Goal: Task Accomplishment & Management: Complete application form

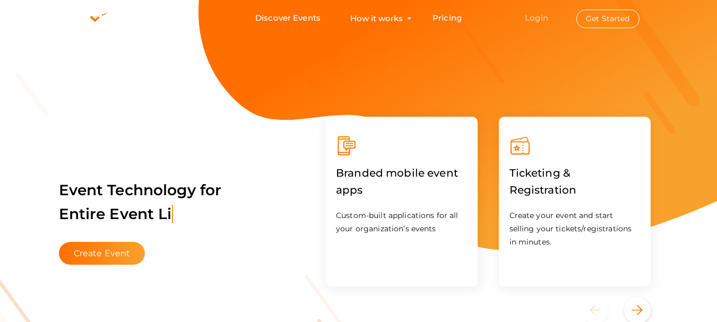
click at [541, 21] on link "Login" at bounding box center [536, 18] width 23 height 10
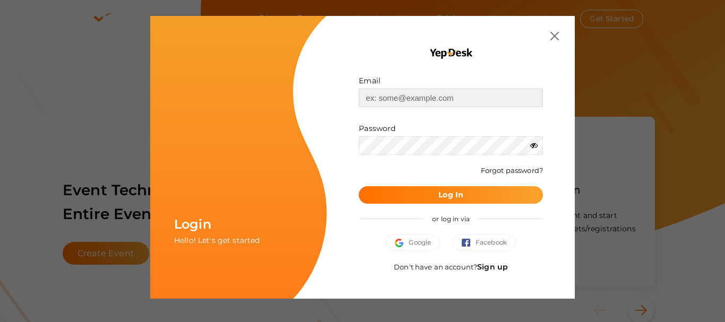
type input "[EMAIL_ADDRESS][DOMAIN_NAME]"
click at [415, 248] on button "Google" at bounding box center [413, 242] width 54 height 17
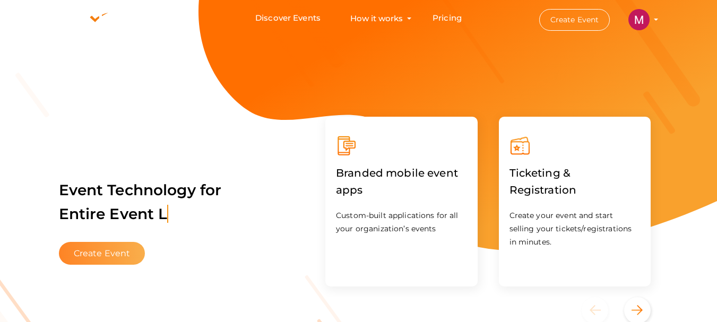
click at [107, 256] on button "Create Event" at bounding box center [102, 253] width 86 height 23
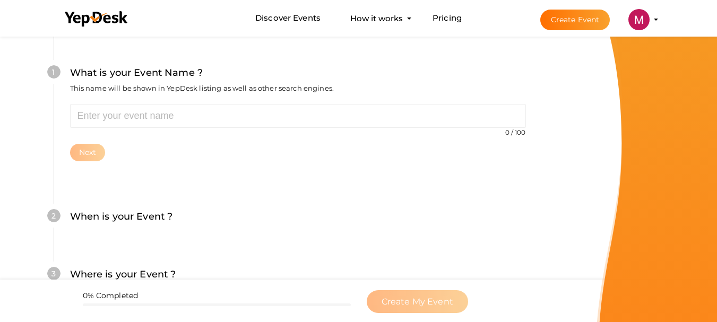
scroll to position [106, 0]
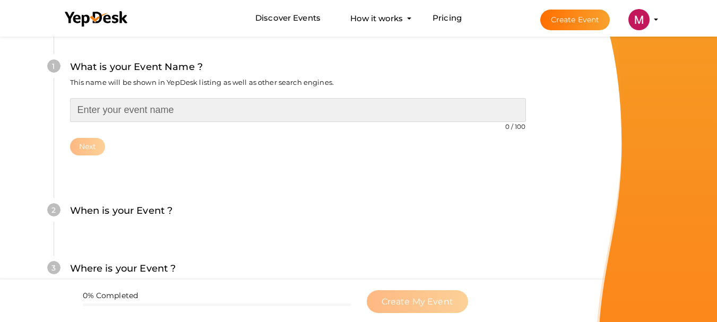
click at [152, 116] on input "text" at bounding box center [298, 110] width 456 height 24
paste input "International Research Awards on Computer Aided Design in Mechanical Engineering"
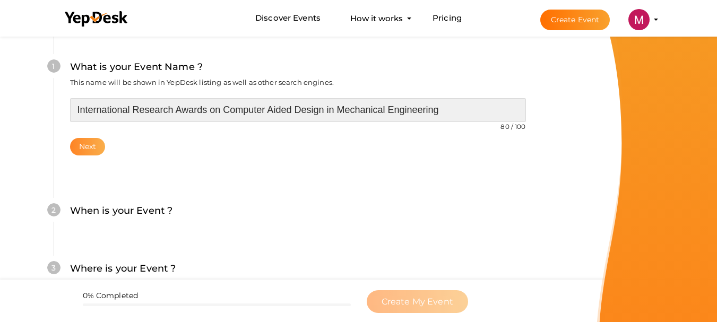
type input "International Research Awards on Computer Aided Design in Mechanical Engineering"
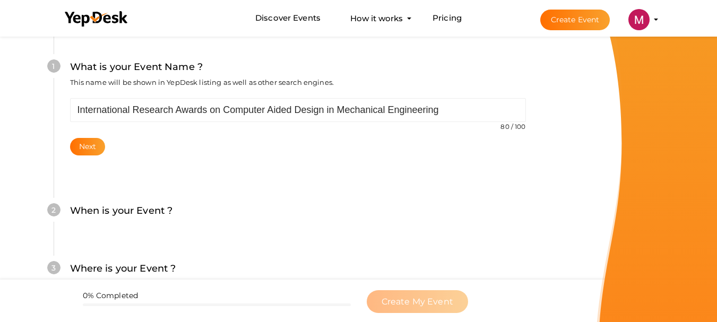
drag, startPoint x: 93, startPoint y: 149, endPoint x: 106, endPoint y: 147, distance: 12.9
click at [93, 149] on button "Next" at bounding box center [88, 147] width 36 height 18
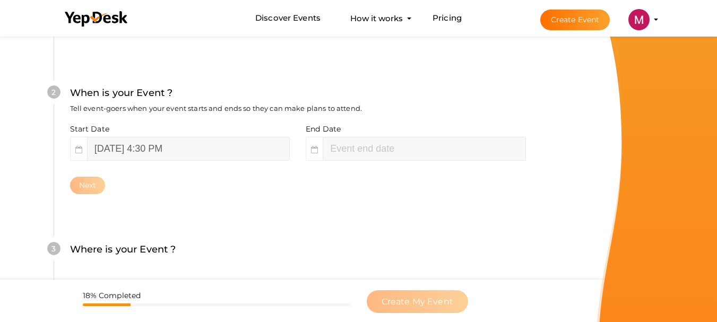
scroll to position [244, 0]
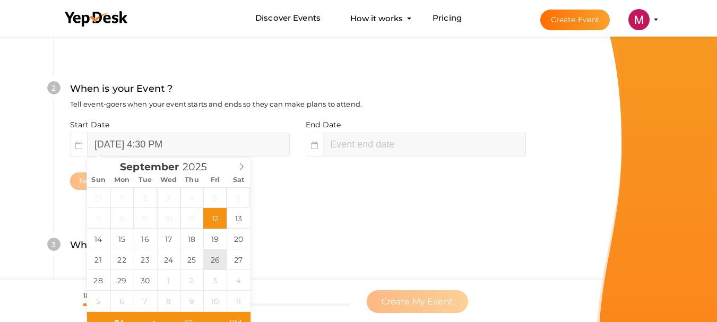
type input "September 26, 2025 4:30 PM"
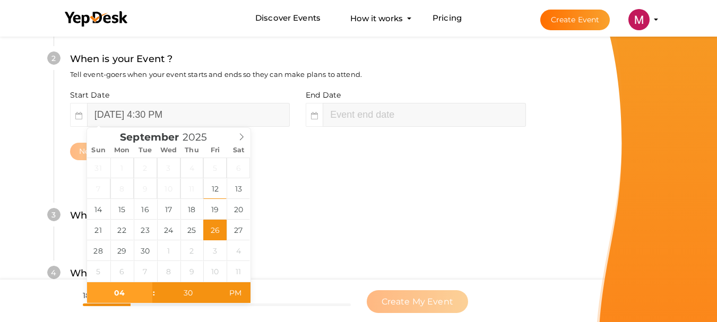
scroll to position [297, 0]
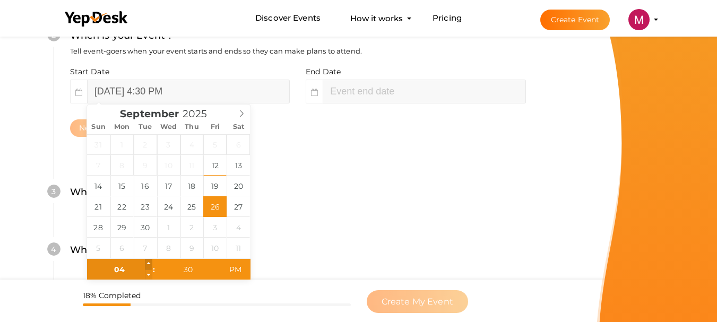
click at [148, 264] on span at bounding box center [148, 264] width 7 height 11
type input "05"
type input "September 26, 2025 5:30 PM"
type input "06"
type input "September 26, 2025 6:30 PM"
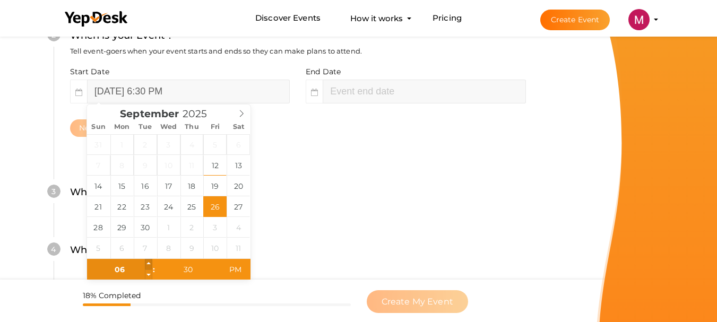
click at [148, 264] on span at bounding box center [148, 264] width 7 height 11
type input "07"
type input "September 26, 2025 7:30 PM"
click at [148, 264] on span at bounding box center [148, 264] width 7 height 11
type input "08"
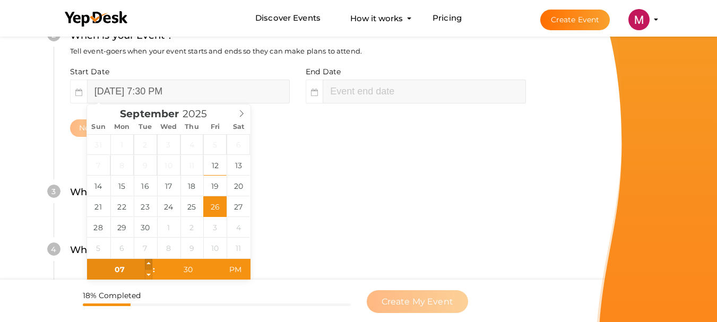
type input "September 26, 2025 8:30 PM"
click at [148, 264] on span at bounding box center [148, 264] width 7 height 11
type input "09"
type input "September 26, 2025 9:30 PM"
click at [148, 264] on span at bounding box center [148, 264] width 7 height 11
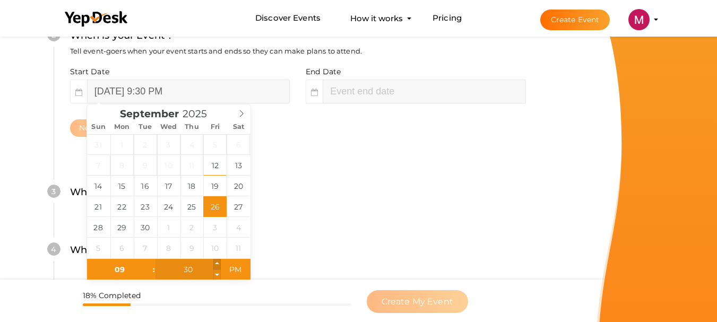
type input "31"
type input "September 26, 2025 9:31 PM"
click at [217, 264] on span at bounding box center [216, 264] width 7 height 11
type input "32"
type input "September 26, 2025 9:32 PM"
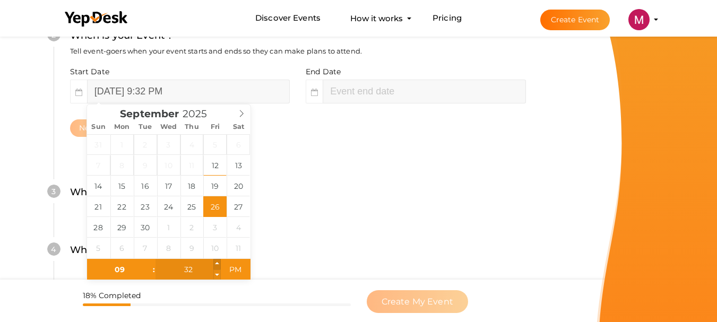
click at [217, 264] on span at bounding box center [216, 264] width 7 height 11
type input "33"
type input "September 26, 2025 9:33 PM"
click at [218, 264] on span at bounding box center [216, 264] width 7 height 11
type input "34"
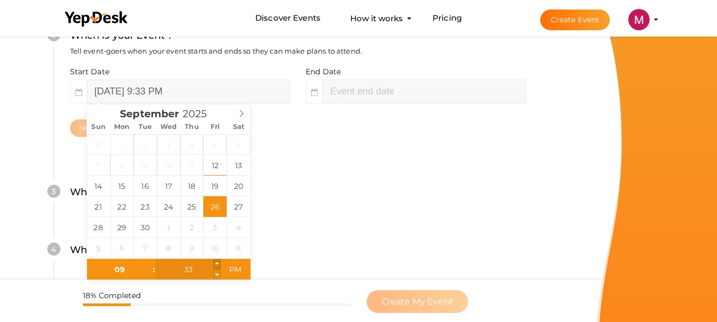
type input "September 26, 2025 9:34 PM"
click at [218, 264] on span at bounding box center [216, 264] width 7 height 11
click at [219, 264] on span at bounding box center [216, 264] width 7 height 11
type input "35"
type input "September 26, 2025 9:35 PM"
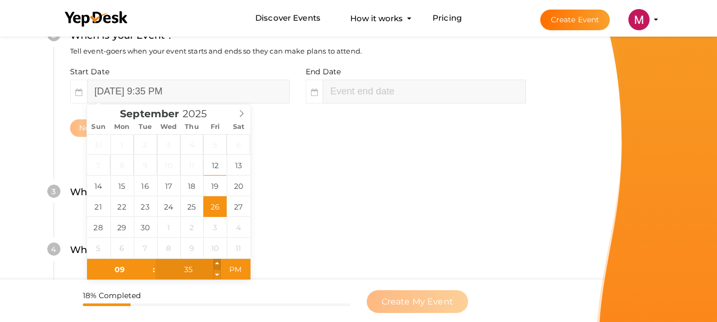
type input "36"
type input "September 26, 2025 9:36 PM"
click at [219, 264] on span at bounding box center [216, 264] width 7 height 11
type input "37"
type input "September 26, 2025 9:37 PM"
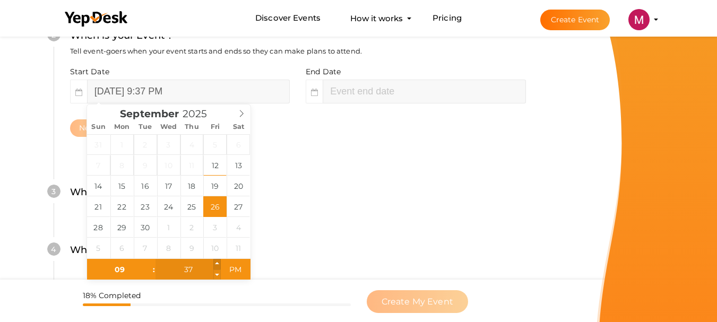
click at [219, 264] on span at bounding box center [216, 264] width 7 height 11
type input "38"
type input "September 26, 2025 9:38 PM"
click at [219, 264] on span at bounding box center [216, 264] width 7 height 11
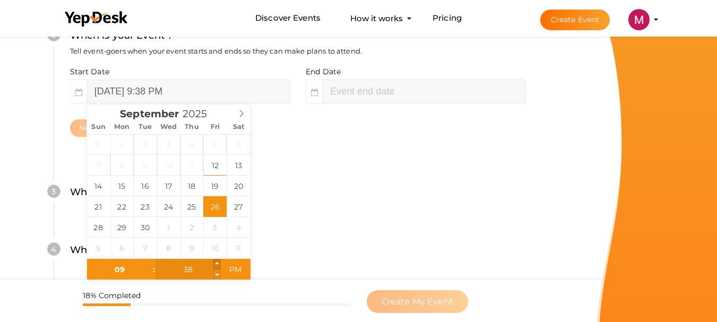
type input "39"
type input "September 26, 2025 9:39 PM"
type input "40"
type input "September 26, 2025 9:40 PM"
click at [219, 264] on span at bounding box center [216, 264] width 7 height 11
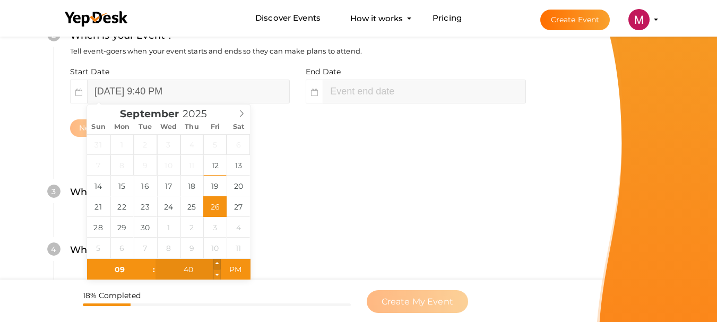
type input "41"
type input "September 26, 2025 9:41 PM"
click at [219, 264] on span at bounding box center [216, 264] width 7 height 11
type input "42"
type input "September 26, 2025 9:42 PM"
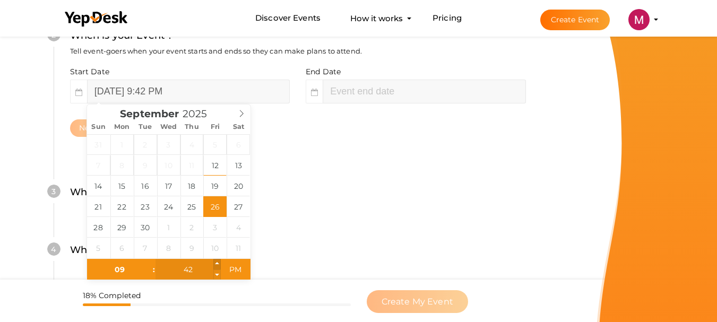
click at [219, 264] on span at bounding box center [216, 264] width 7 height 11
type input "43"
type input "September 26, 2025 9:43 PM"
click at [219, 264] on span at bounding box center [216, 264] width 7 height 11
type input "44"
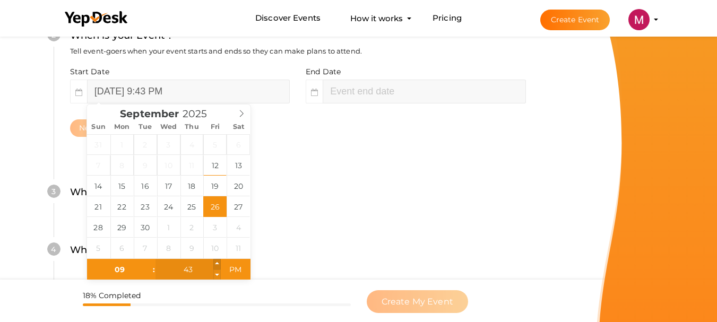
type input "September 26, 2025 9:44 PM"
click at [216, 264] on span at bounding box center [216, 264] width 7 height 11
type input "45"
type input "September 26, 2025 9:45 PM"
click at [216, 264] on span at bounding box center [216, 264] width 7 height 11
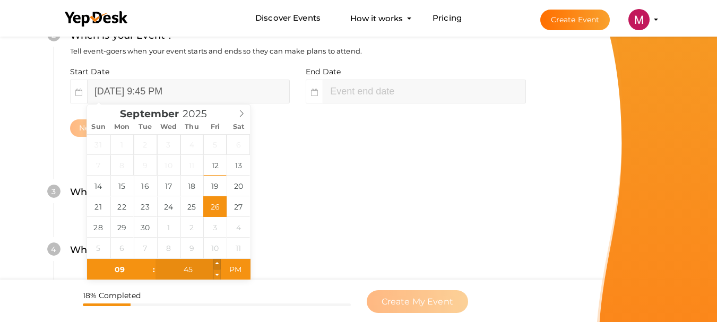
type input "46"
type input "September 26, 2025 9:46 PM"
click at [216, 264] on span at bounding box center [216, 264] width 7 height 11
type input "47"
type input "September 26, 2025 9:47 PM"
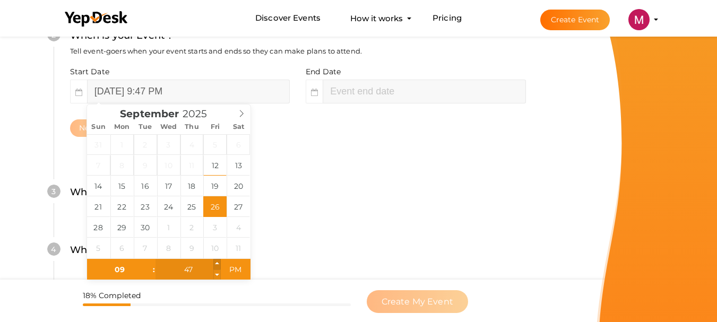
click at [216, 264] on span at bounding box center [216, 264] width 7 height 11
type input "48"
type input "September 26, 2025 9:48 PM"
click at [216, 264] on span at bounding box center [216, 264] width 7 height 11
type input "49"
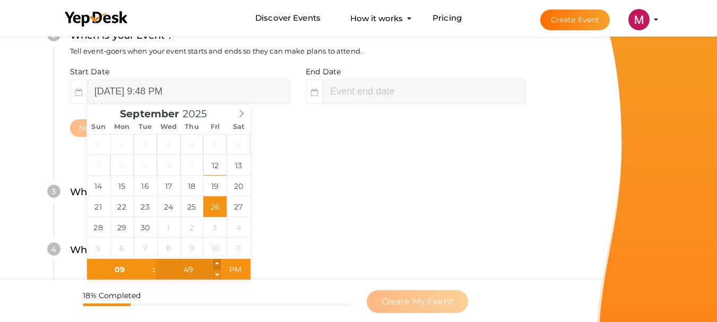
type input "September 26, 2025 9:49 PM"
click at [216, 264] on span at bounding box center [216, 264] width 7 height 11
type input "50"
type input "September 26, 2025 9:50 PM"
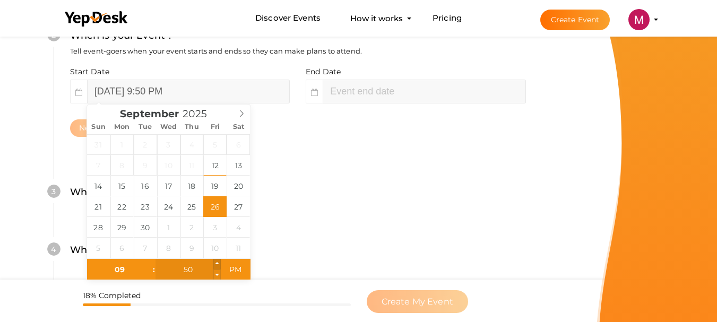
type input "51"
type input "September 26, 2025 9:51 PM"
click at [216, 264] on span at bounding box center [216, 264] width 7 height 11
type input "52"
type input "September 26, 2025 9:52 PM"
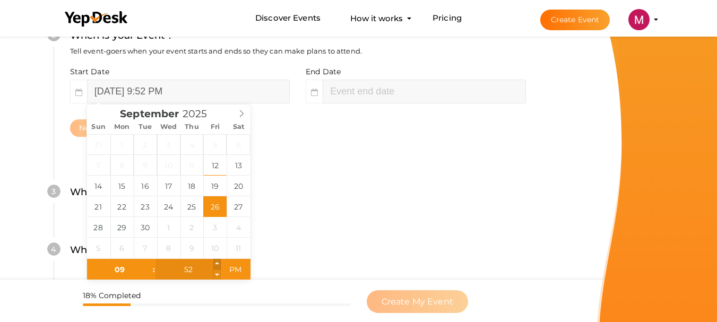
click at [216, 264] on span at bounding box center [216, 264] width 7 height 11
type input "53"
type input "September 26, 2025 9:53 PM"
click at [216, 264] on span at bounding box center [216, 264] width 7 height 11
type input "54"
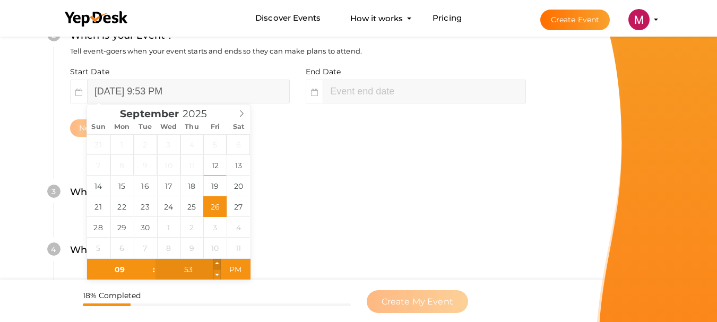
type input "September 26, 2025 9:54 PM"
click at [216, 264] on span at bounding box center [216, 264] width 7 height 11
type input "55"
type input "September 26, 2025 9:55 PM"
click at [216, 264] on span at bounding box center [216, 264] width 7 height 11
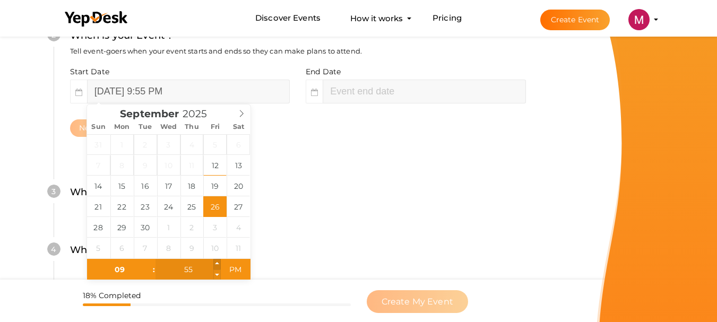
type input "56"
type input "September 26, 2025 9:56 PM"
click at [216, 264] on span at bounding box center [216, 264] width 7 height 11
type input "57"
type input "September 26, 2025 9:57 PM"
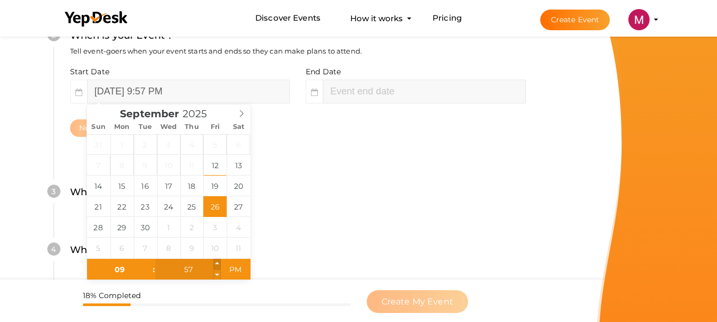
click at [216, 264] on span at bounding box center [216, 264] width 7 height 11
type input "58"
type input "September 26, 2025 9:58 PM"
click at [216, 264] on span at bounding box center [216, 264] width 7 height 11
type input "59"
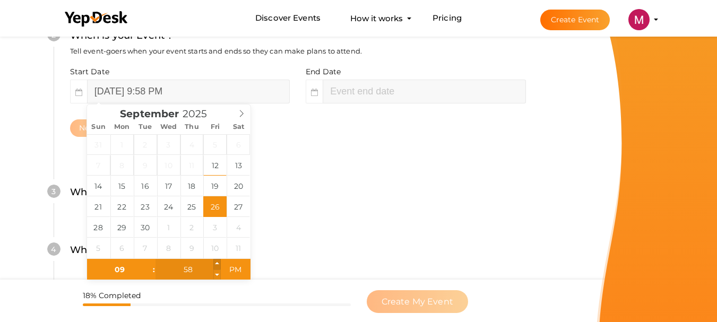
type input "September 26, 2025 9:59 PM"
click at [216, 264] on span at bounding box center [216, 264] width 7 height 11
type input "10"
type input "00"
click at [216, 264] on span at bounding box center [216, 264] width 7 height 11
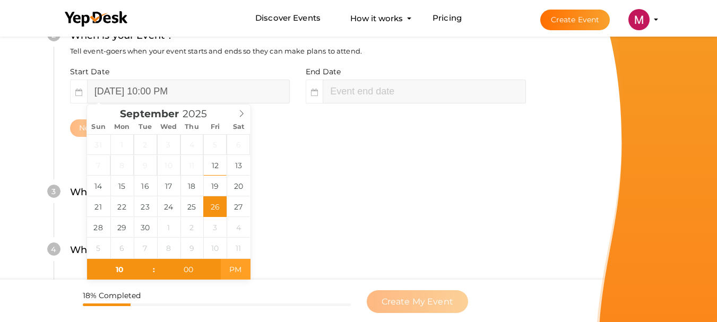
type input "September 26, 2025 10:00 AM"
click at [234, 273] on span "PM" at bounding box center [235, 269] width 29 height 21
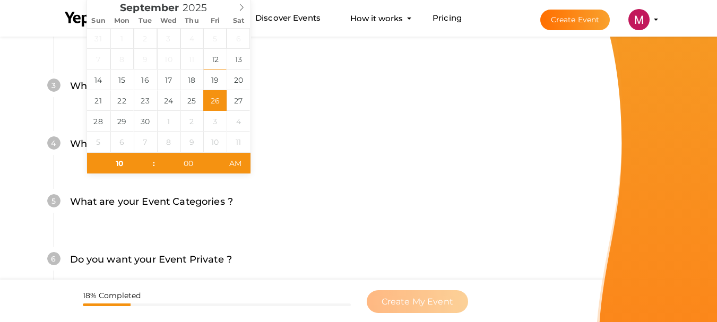
scroll to position [244, 0]
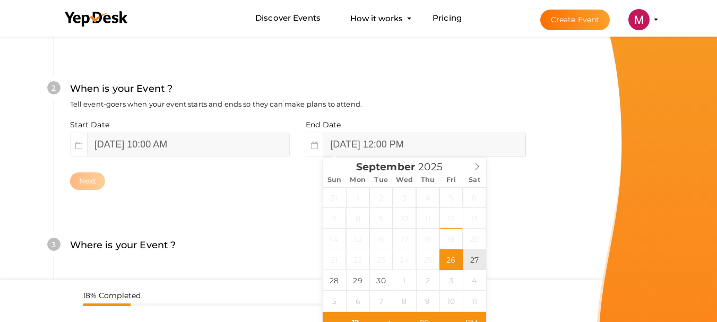
type input "September 27, 2025 12:00 PM"
click at [435, 146] on input "September 27, 2025 12:00 PM" at bounding box center [424, 145] width 203 height 24
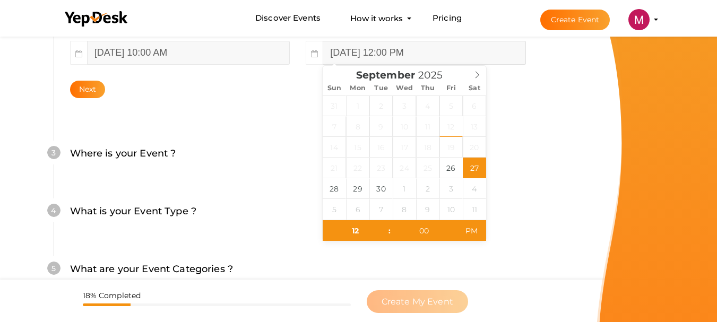
scroll to position [403, 0]
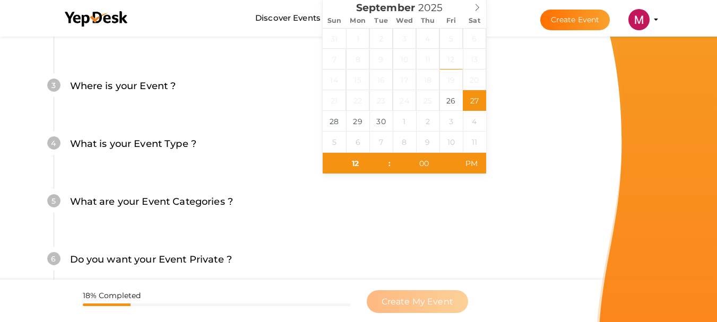
click at [389, 166] on span ":" at bounding box center [389, 163] width 3 height 21
click at [389, 163] on span ":" at bounding box center [389, 163] width 3 height 21
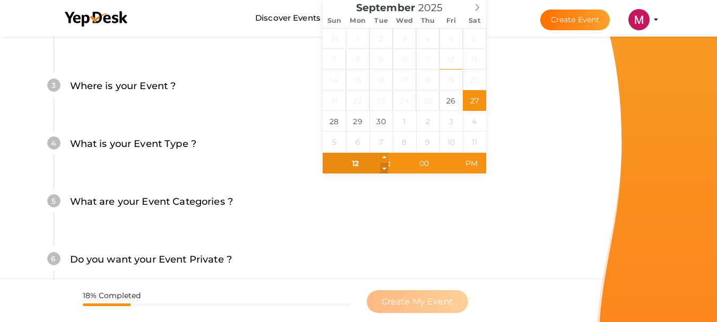
click at [385, 169] on span at bounding box center [383, 168] width 7 height 11
type input "11"
type input "September 27, 2025 11:00 AM"
type input "10"
type input "September 27, 2025 10:00 AM"
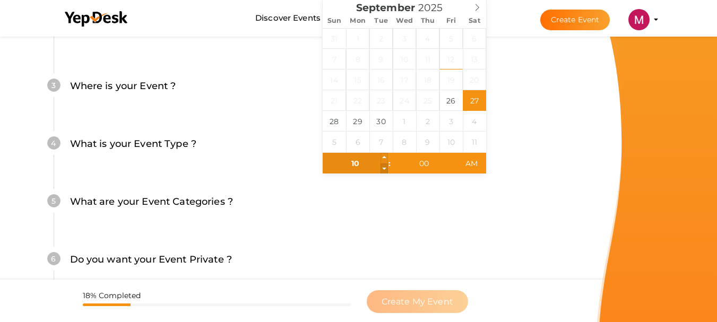
click at [385, 169] on span at bounding box center [383, 168] width 7 height 11
type input "09"
type input "September 27, 2025 9:00 AM"
click at [385, 169] on span at bounding box center [383, 168] width 7 height 11
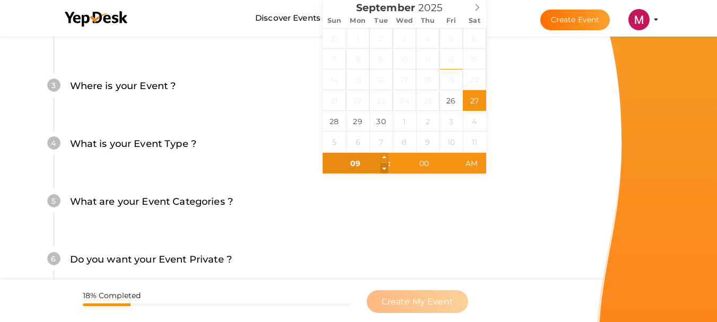
type input "08"
type input "September 27, 2025 8:00 AM"
type input "07"
type input "September 27, 2025 7:00 AM"
click at [385, 169] on span at bounding box center [383, 168] width 7 height 11
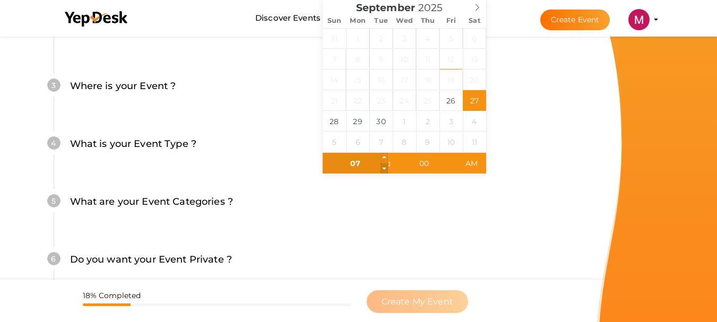
type input "06"
type input "September 27, 2025 6:00 AM"
click at [385, 169] on span at bounding box center [383, 168] width 7 height 11
type input "05"
click at [385, 169] on span at bounding box center [383, 168] width 7 height 11
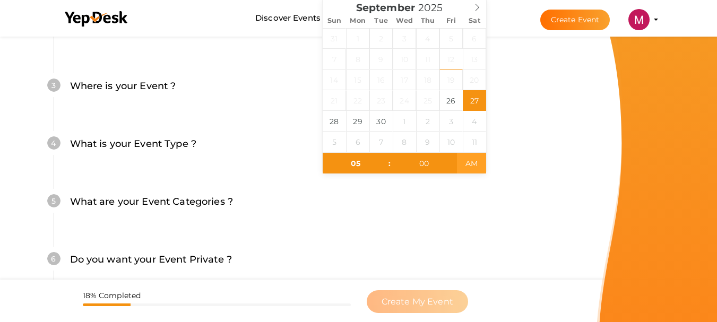
type input "September 27, 2025 5:00 PM"
click at [475, 163] on span "AM" at bounding box center [471, 163] width 29 height 21
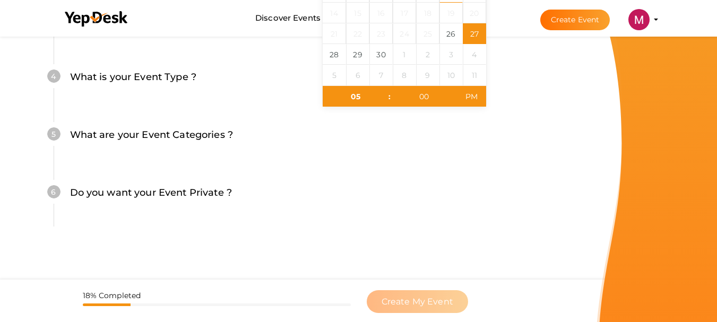
scroll to position [471, 0]
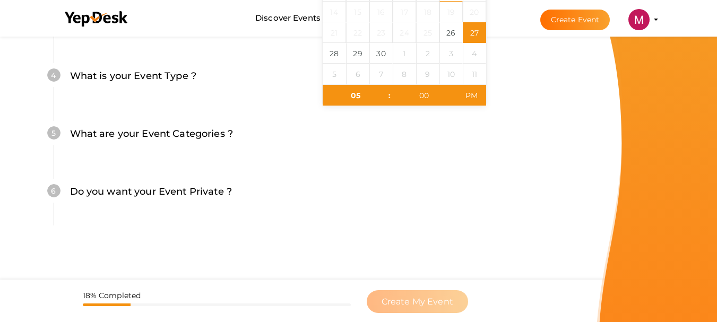
click at [528, 157] on div "5 What are your Event Categories ? Choosing the right categories will help us l…" at bounding box center [298, 139] width 488 height 58
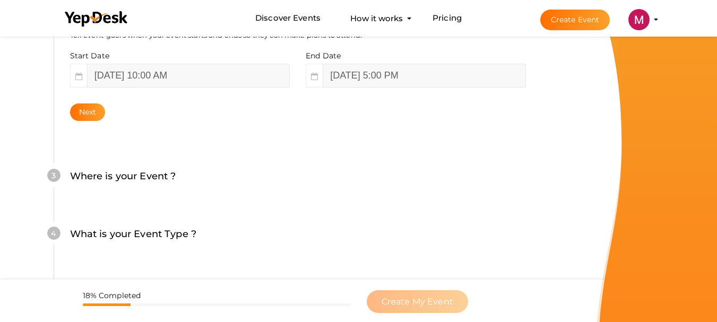
scroll to position [312, 0]
click at [93, 115] on button "Next" at bounding box center [88, 114] width 36 height 18
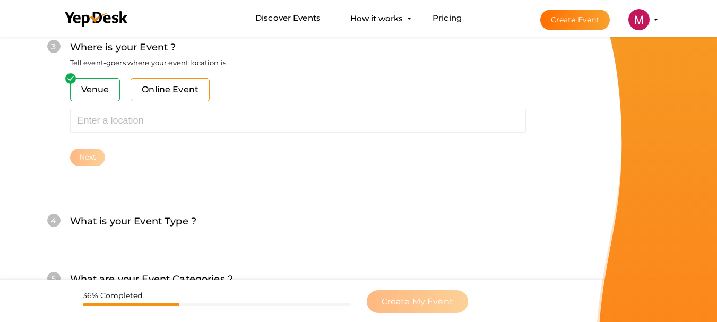
scroll to position [470, 0]
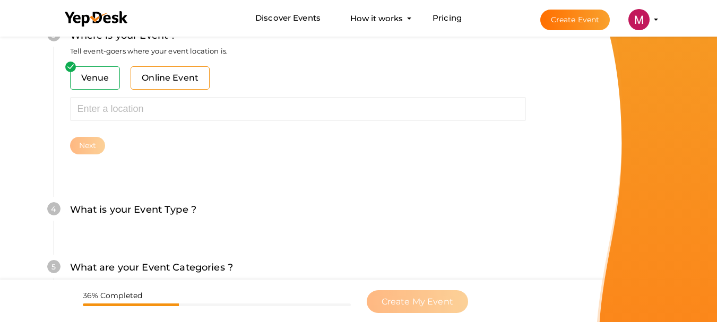
click at [152, 84] on span "Online Event" at bounding box center [170, 77] width 79 height 23
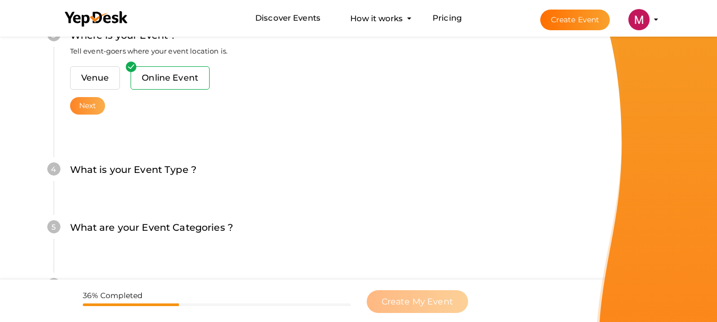
click at [86, 108] on button "Next" at bounding box center [88, 106] width 36 height 18
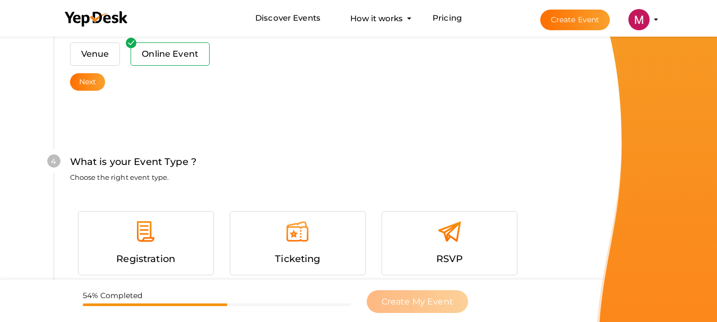
scroll to position [514, 0]
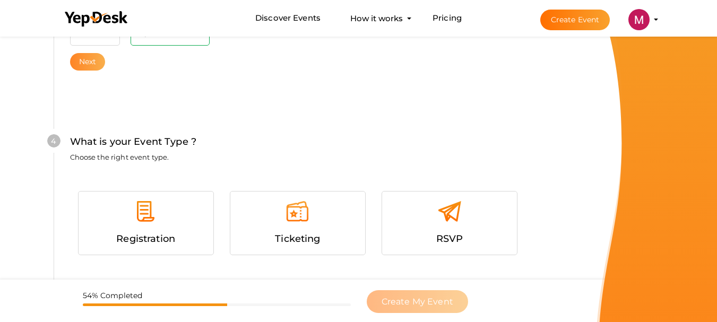
click at [83, 63] on button "Next" at bounding box center [88, 62] width 36 height 18
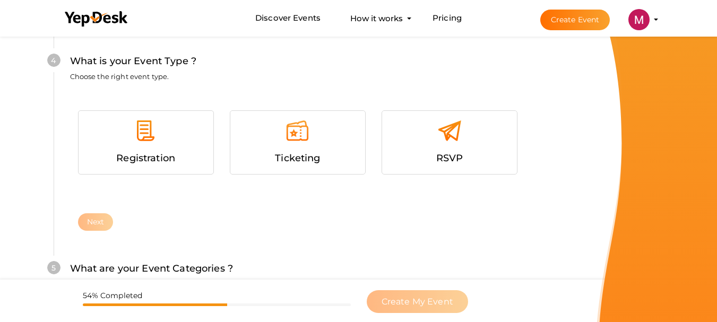
scroll to position [596, 0]
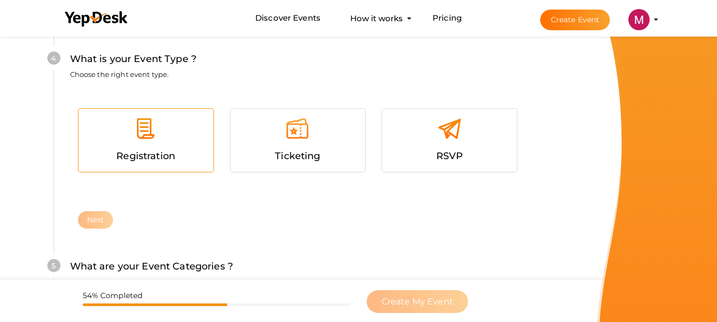
click at [163, 144] on div at bounding box center [145, 133] width 119 height 32
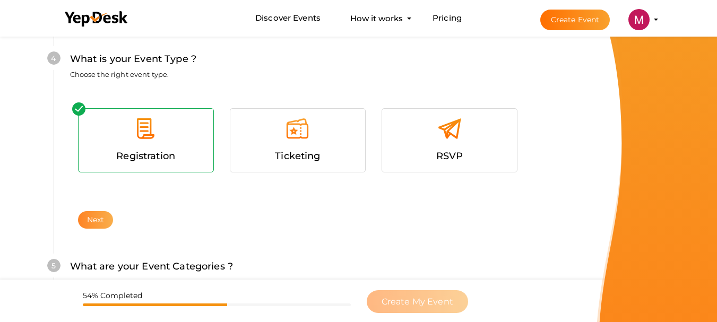
click at [99, 223] on button "Next" at bounding box center [96, 220] width 36 height 18
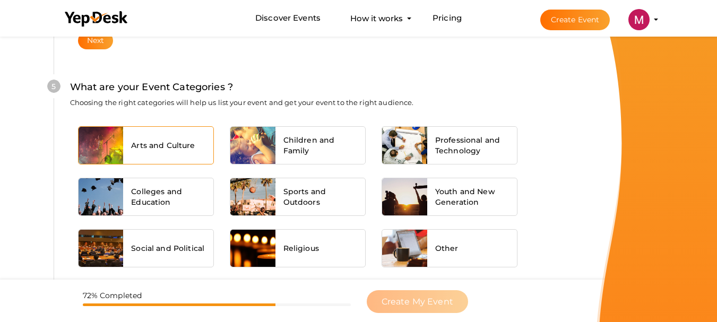
scroll to position [790, 0]
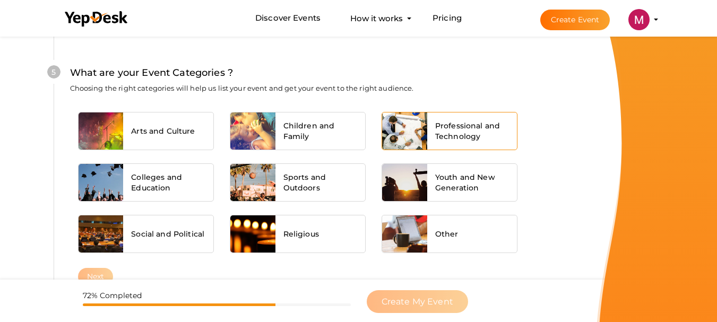
click at [440, 131] on span "Professional and Technology" at bounding box center [472, 130] width 74 height 21
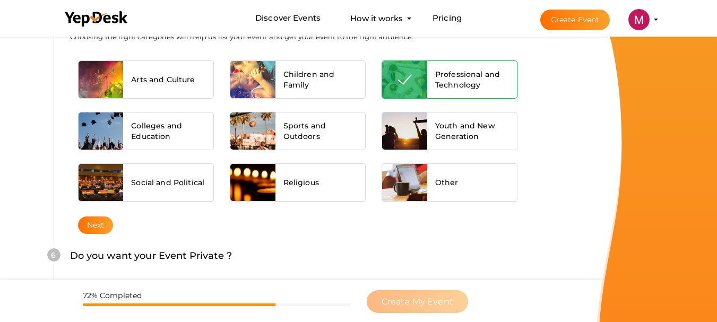
scroll to position [843, 0]
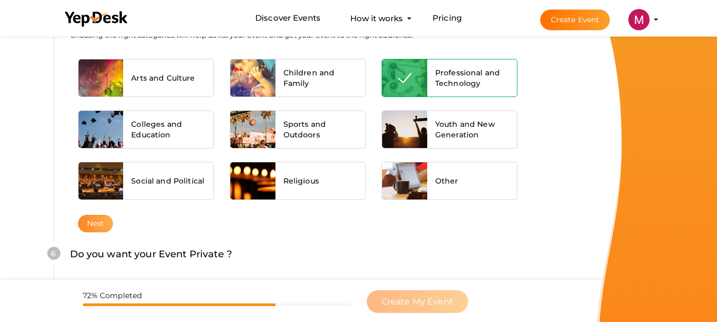
click at [93, 220] on button "Next" at bounding box center [96, 224] width 36 height 18
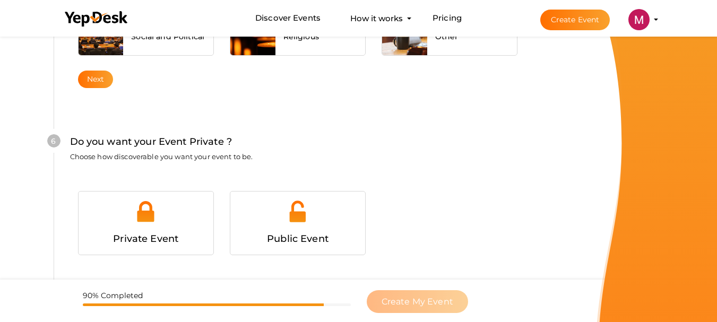
scroll to position [1024, 0]
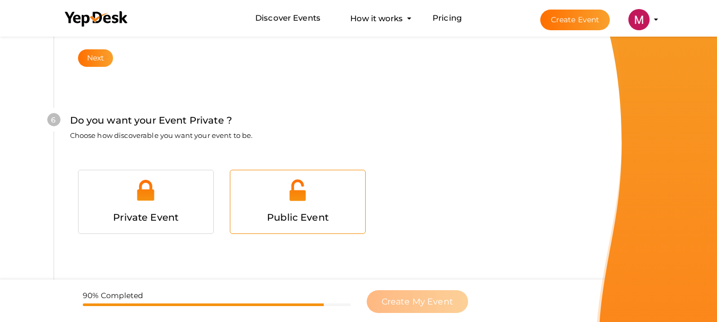
click at [312, 205] on div at bounding box center [297, 194] width 119 height 32
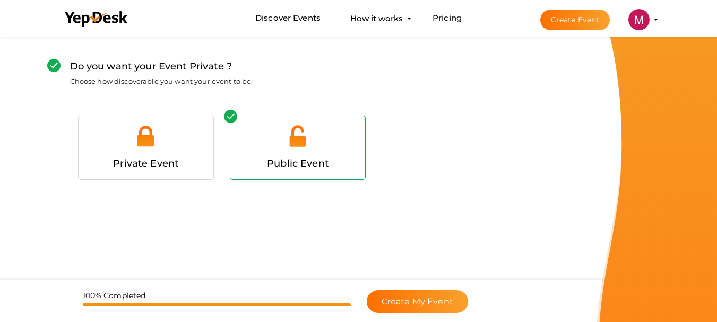
scroll to position [1079, 0]
click at [432, 300] on span "Create My Event" at bounding box center [417, 302] width 72 height 10
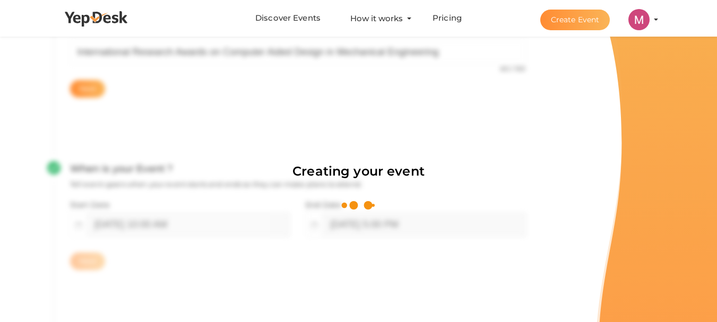
scroll to position [159, 0]
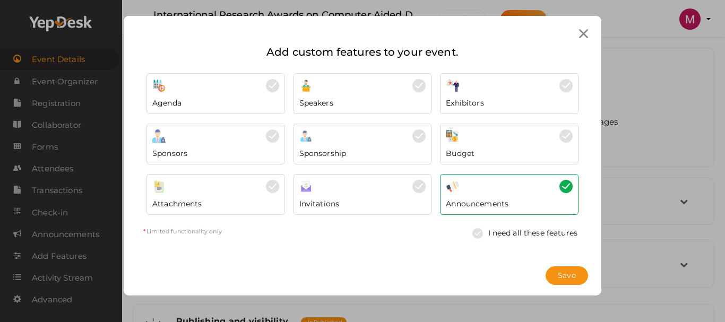
click at [496, 103] on div "Exhibitors" at bounding box center [509, 100] width 127 height 16
click at [569, 83] on img at bounding box center [565, 85] width 13 height 13
click at [561, 277] on span "Save" at bounding box center [567, 275] width 18 height 11
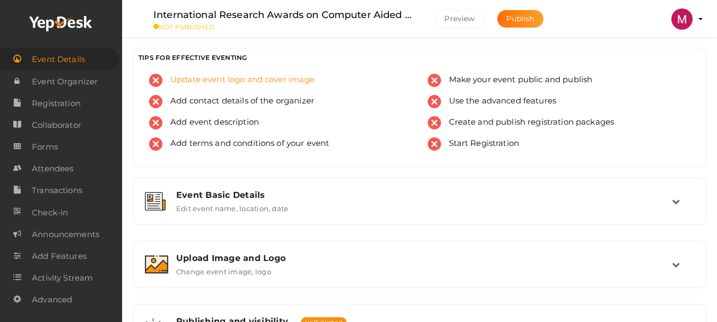
click at [255, 76] on span "Update event logo and cover image" at bounding box center [238, 80] width 152 height 13
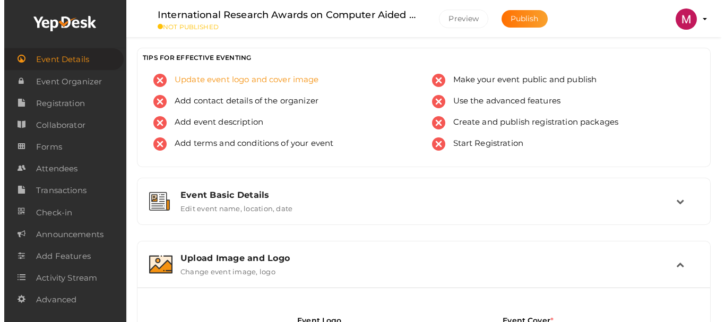
scroll to position [241, 0]
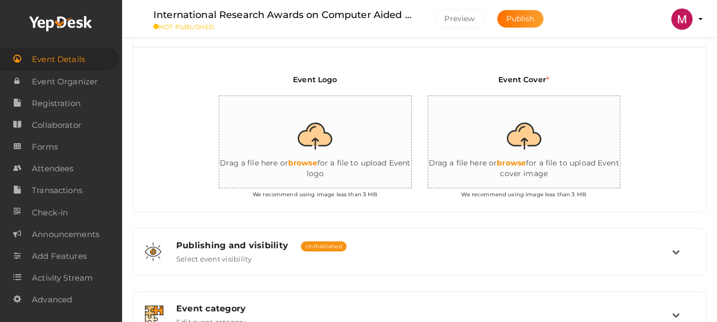
click at [345, 140] on input "file" at bounding box center [325, 142] width 212 height 93
type input "C:\fakepath\cad logo png.png"
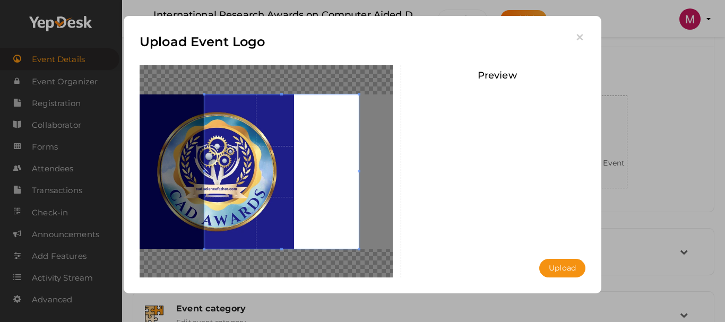
click at [561, 274] on button "Upload" at bounding box center [562, 268] width 46 height 19
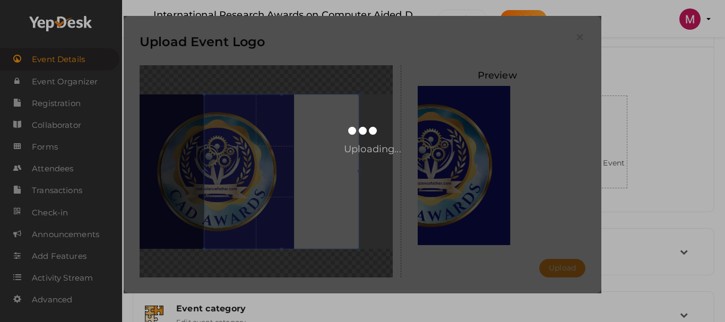
click at [138, 162] on div "Uploading..." at bounding box center [362, 154] width 477 height 277
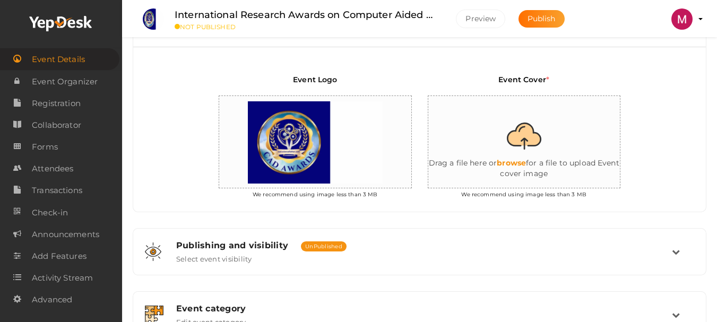
click at [531, 141] on input "file" at bounding box center [534, 142] width 212 height 93
type input "C:\fakepath\cad banner.png"
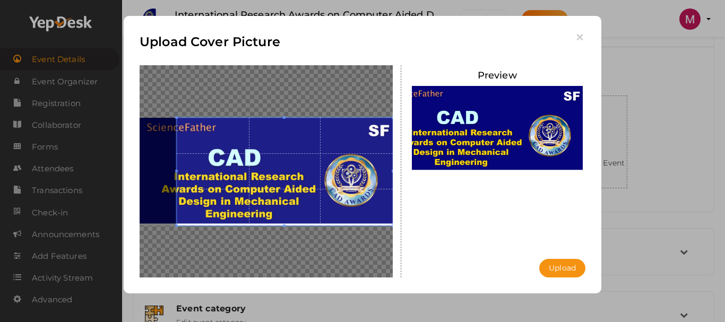
drag, startPoint x: 171, startPoint y: 171, endPoint x: 123, endPoint y: 170, distance: 48.3
click at [123, 170] on div "Upload Cover Picture Preview Upload Uploading..." at bounding box center [362, 161] width 725 height 322
click at [143, 172] on div at bounding box center [266, 171] width 253 height 212
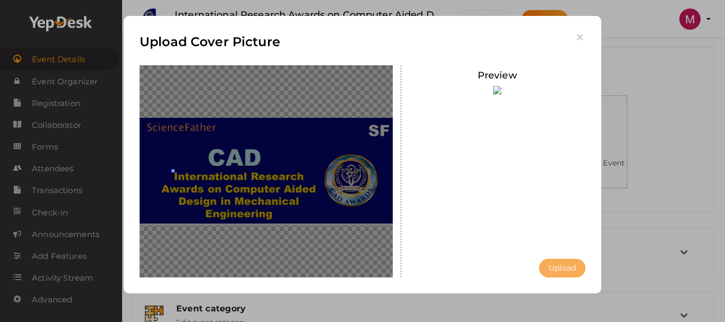
click at [561, 271] on button "Upload" at bounding box center [562, 268] width 46 height 19
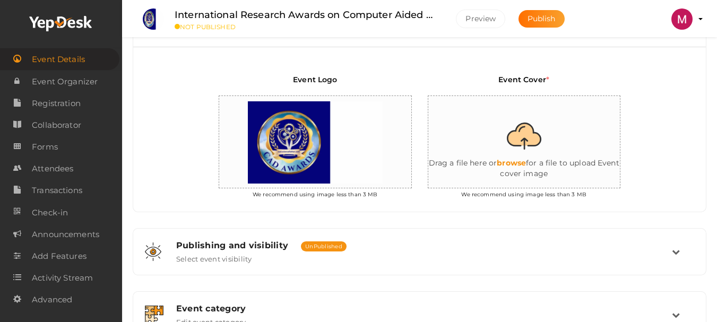
click at [539, 144] on input "file" at bounding box center [534, 142] width 212 height 93
type input "C:\fakepath\Banner.png"
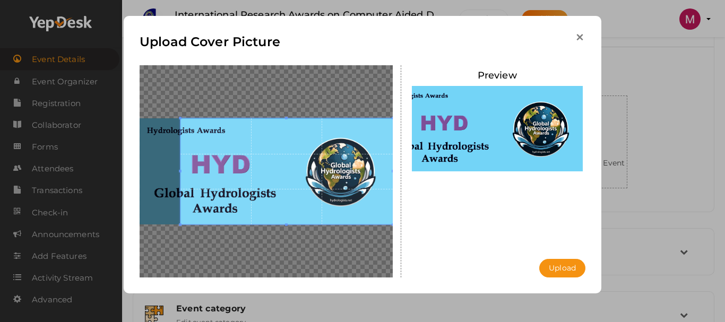
click at [578, 35] on icon "button" at bounding box center [579, 37] width 11 height 11
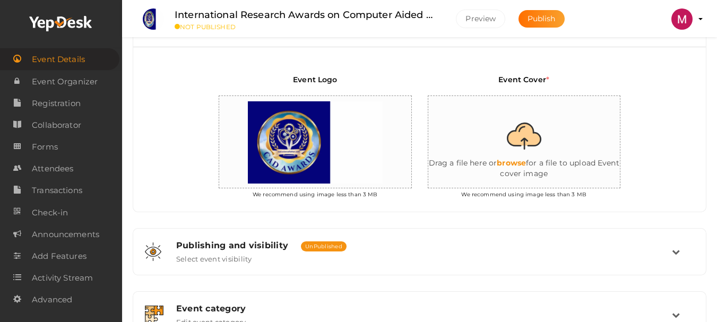
click at [489, 108] on input "file" at bounding box center [534, 142] width 212 height 93
type input "C:\fakepath\All Banner (1) (1)_page-0004.jpg"
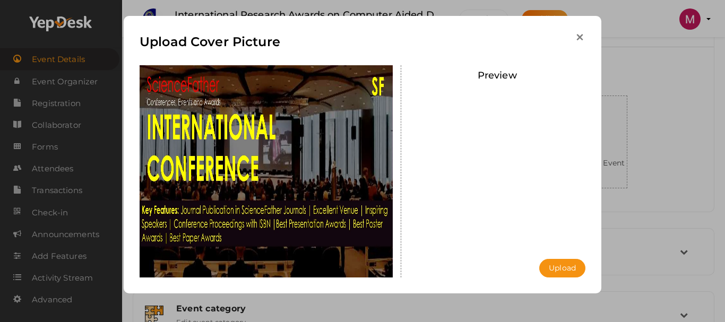
click at [580, 38] on icon "button" at bounding box center [579, 37] width 11 height 11
click at [581, 37] on icon "button" at bounding box center [579, 37] width 11 height 11
click at [578, 40] on icon "button" at bounding box center [579, 37] width 11 height 11
click at [579, 35] on icon "button" at bounding box center [579, 37] width 11 height 11
click at [504, 75] on label "Preview" at bounding box center [496, 75] width 39 height 15
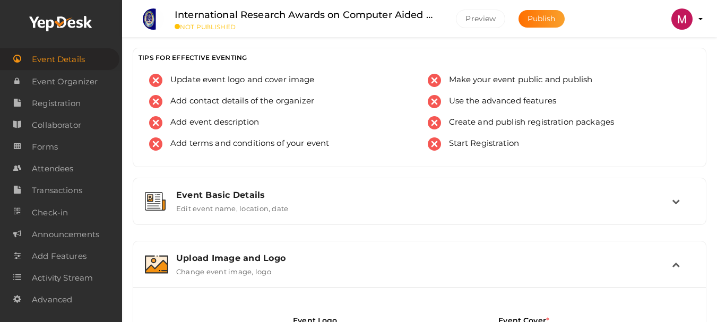
scroll to position [241, 0]
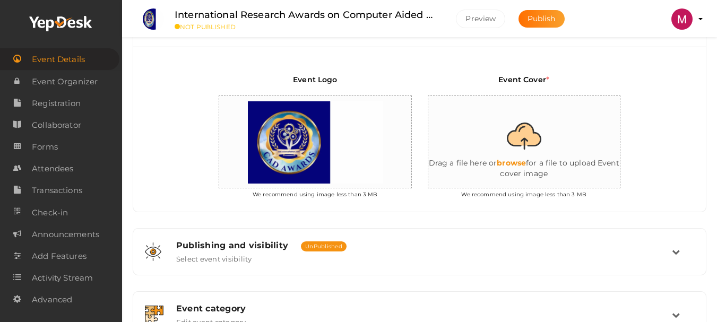
click at [517, 163] on input "file" at bounding box center [534, 142] width 212 height 93
type input "C:\fakepath\cad banner-min.png"
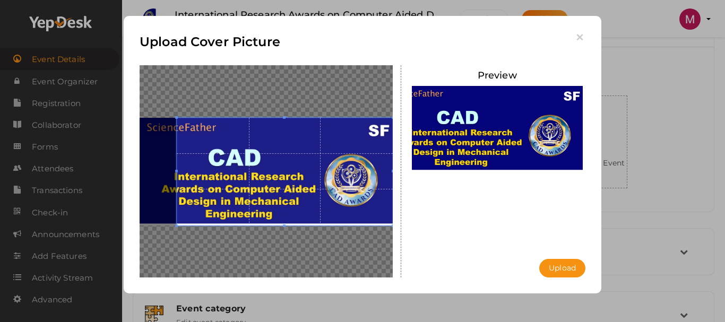
drag, startPoint x: 540, startPoint y: 264, endPoint x: 588, endPoint y: 273, distance: 49.1
click at [546, 267] on button "Upload" at bounding box center [562, 268] width 46 height 19
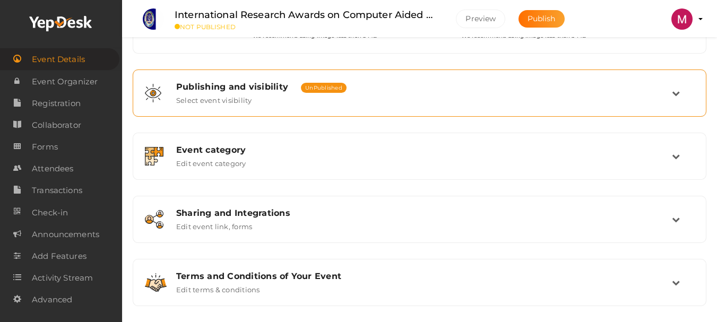
scroll to position [400, 0]
click at [675, 94] on icon at bounding box center [676, 93] width 8 height 8
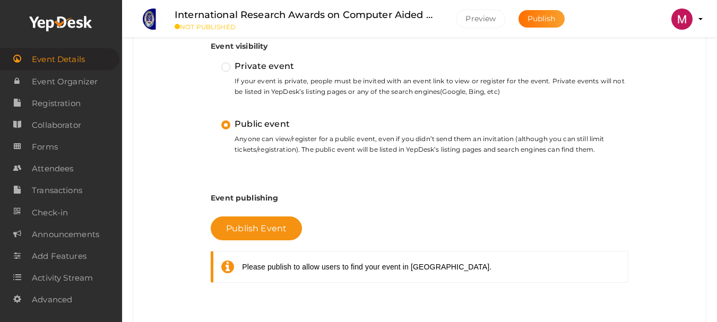
scroll to position [347, 0]
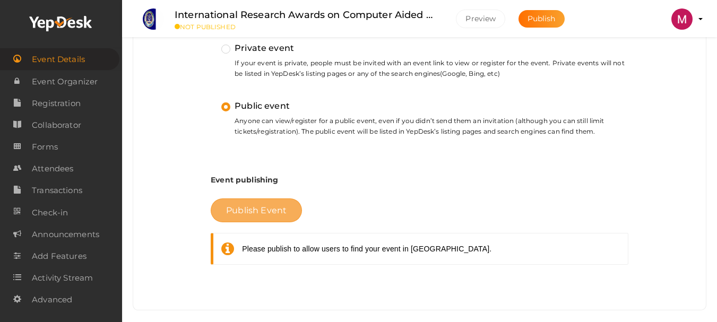
click at [244, 210] on span "Publish Event" at bounding box center [256, 210] width 60 height 10
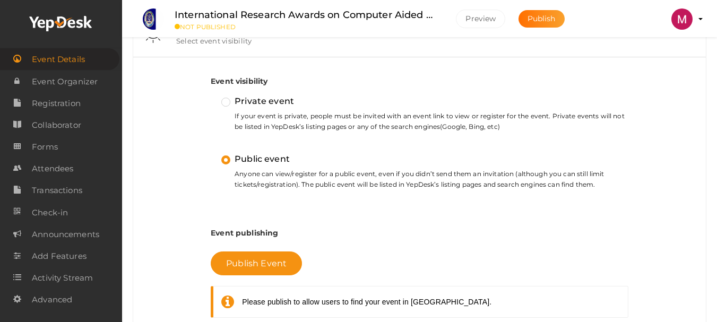
scroll to position [188, 0]
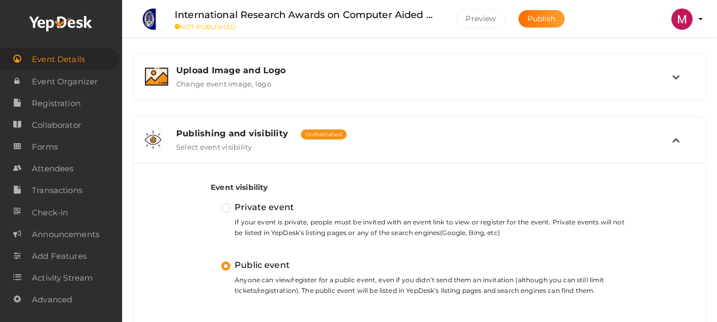
click at [337, 134] on span "UnPublished" at bounding box center [324, 134] width 46 height 10
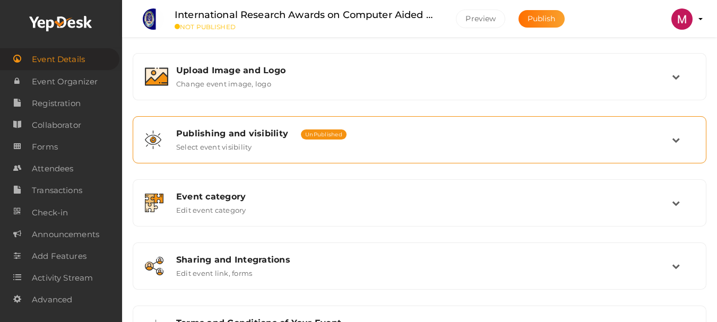
click at [337, 134] on span "UnPublished" at bounding box center [324, 134] width 46 height 10
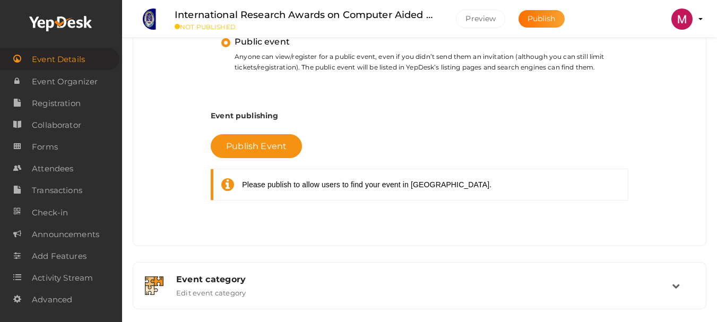
scroll to position [453, 0]
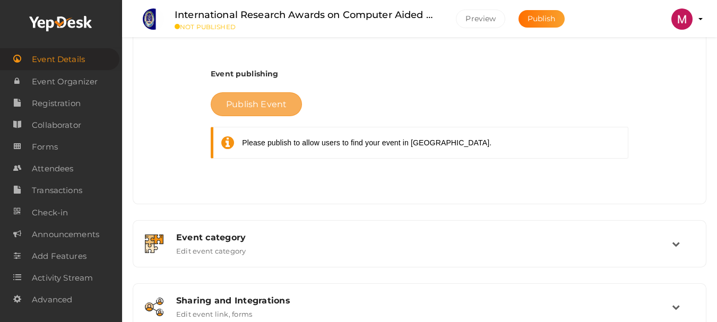
click at [269, 99] on span "Publish Event" at bounding box center [256, 104] width 60 height 10
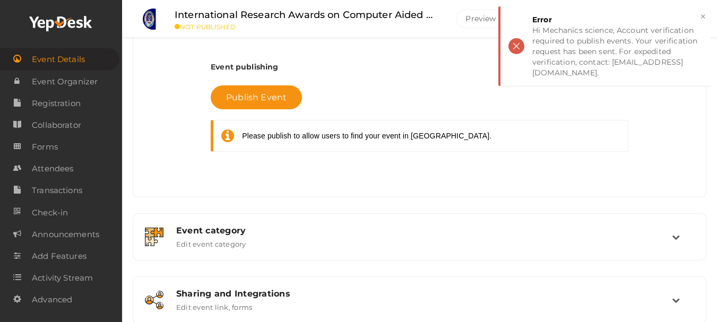
scroll to position [551, 0]
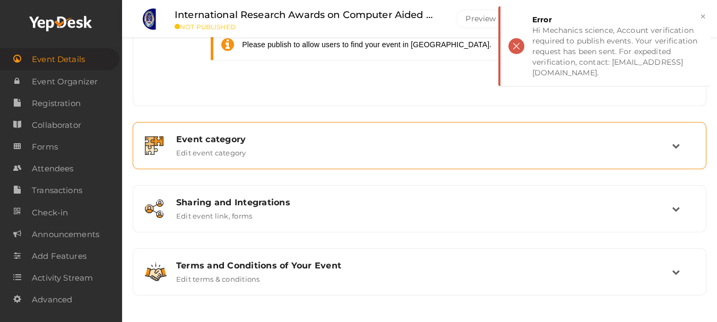
click at [213, 142] on div "Event category" at bounding box center [424, 139] width 496 height 10
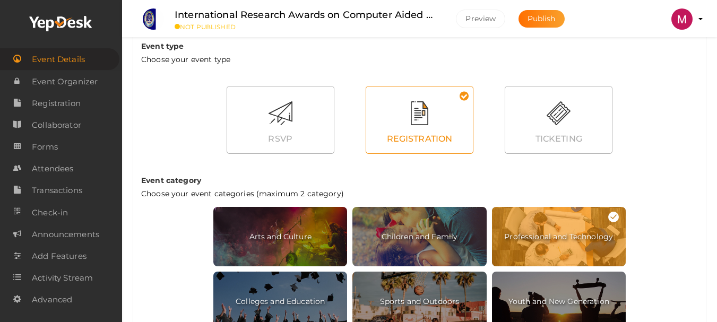
scroll to position [498, 0]
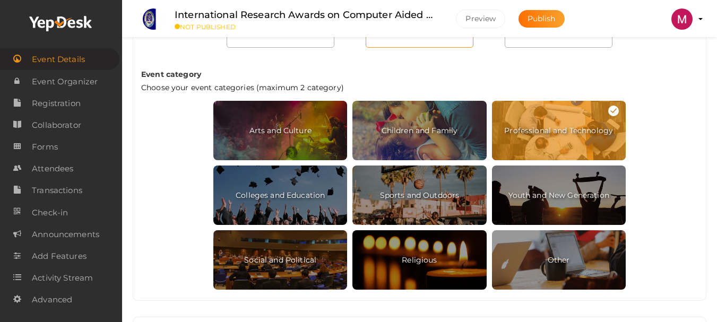
click at [552, 141] on span "Professional and Technology" at bounding box center [559, 130] width 134 height 59
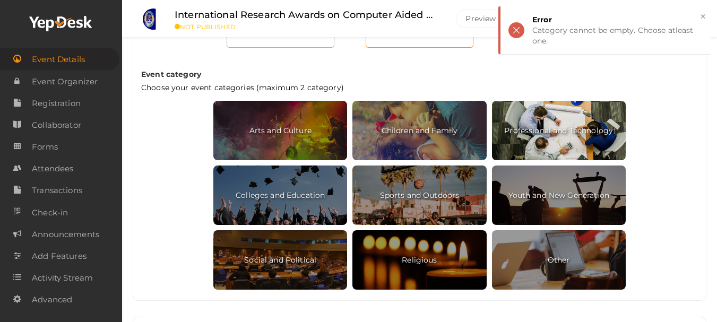
click at [552, 141] on span "Professional and Technology" at bounding box center [559, 130] width 134 height 59
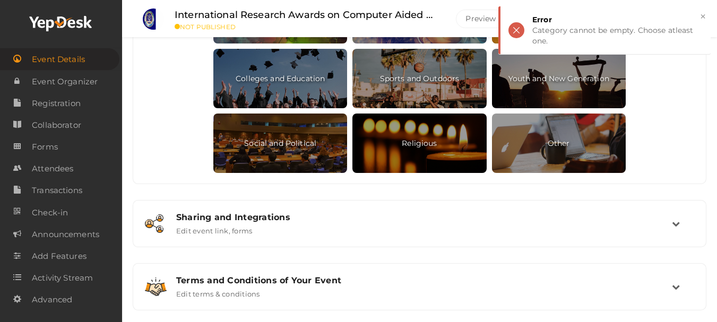
scroll to position [630, 0]
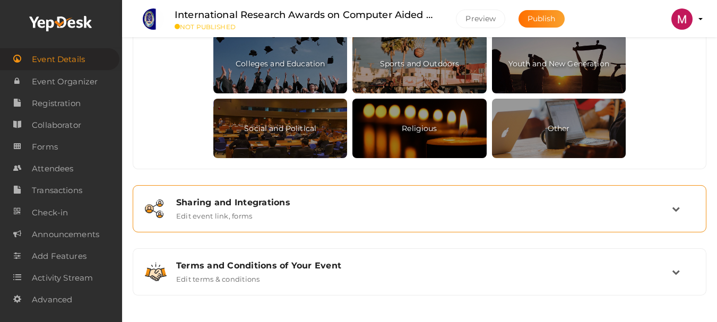
click at [252, 214] on div "Sharing and Integrations Edit event link, forms" at bounding box center [419, 208] width 503 height 23
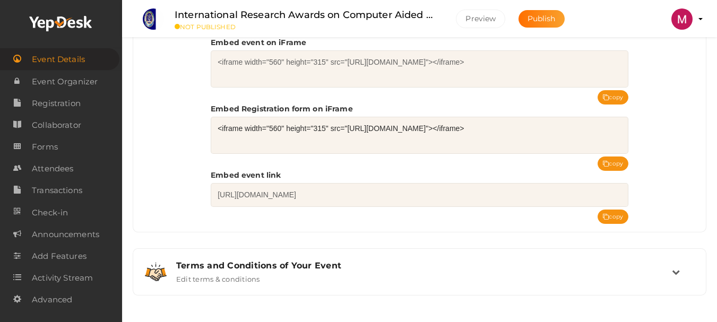
scroll to position [517, 0]
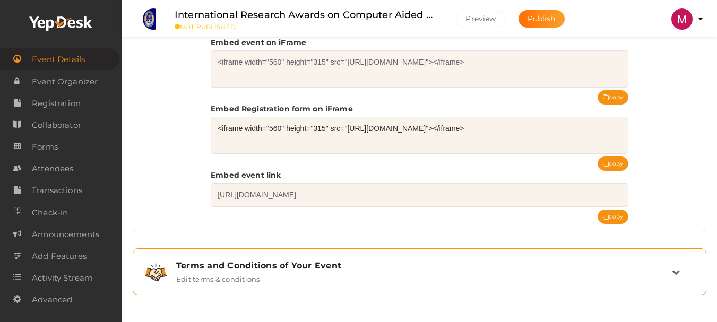
click at [260, 266] on div "Terms and Conditions of Your Event" at bounding box center [424, 265] width 496 height 10
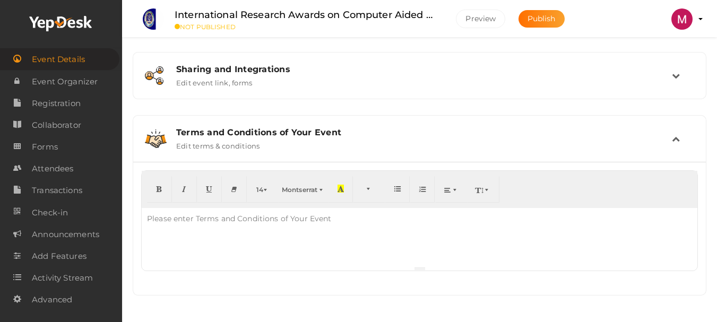
scroll to position [378, 0]
click at [305, 221] on div "Please enter Terms and Conditions of Your Event" at bounding box center [239, 218] width 195 height 21
click at [275, 137] on div "Terms and Conditions of Your Event Edit terms & conditions" at bounding box center [419, 138] width 503 height 23
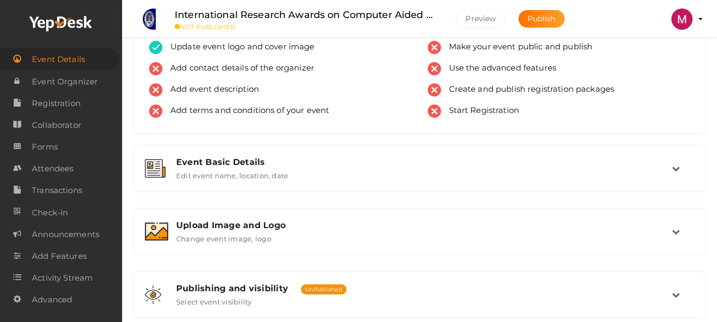
scroll to position [0, 0]
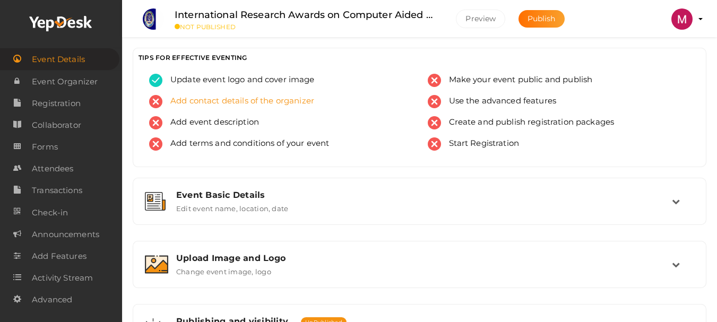
click at [244, 103] on span "Add contact details of the organizer" at bounding box center [238, 101] width 152 height 13
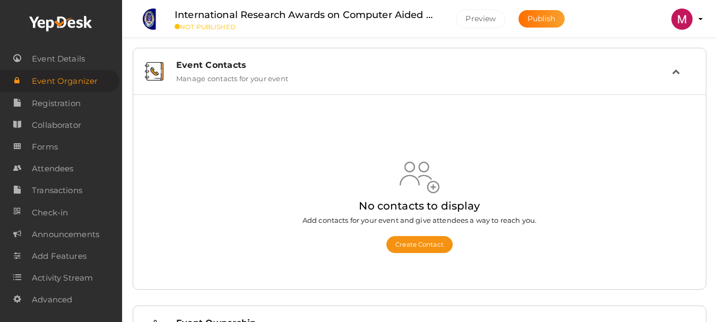
click at [296, 78] on div "Event Contacts Manage contacts for your event" at bounding box center [419, 71] width 503 height 23
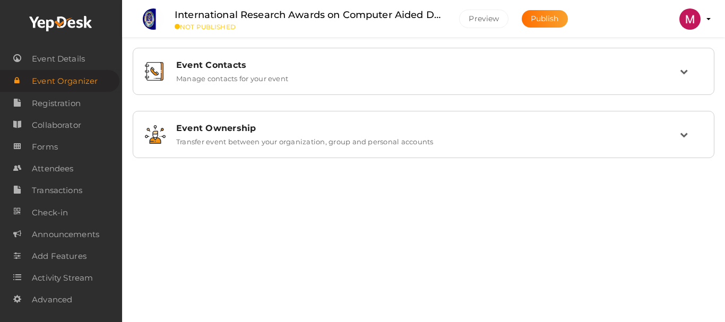
click at [275, 19] on label "International Research Awards on Computer Aided Design in Mechanical Engineering" at bounding box center [309, 14] width 268 height 15
click at [224, 30] on small "NOT PUBLISHED" at bounding box center [309, 27] width 268 height 8
click at [535, 18] on span "Publish" at bounding box center [545, 19] width 28 height 10
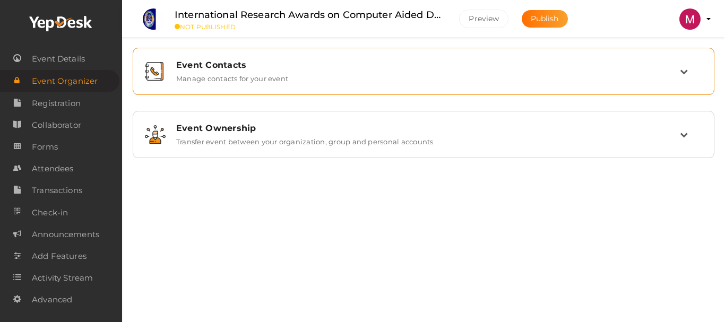
click at [220, 73] on label "Manage contacts for your event" at bounding box center [232, 76] width 112 height 13
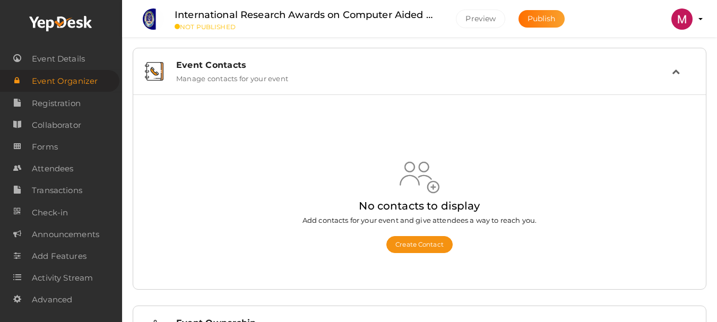
click at [429, 254] on div "No contacts to display Add contacts for your event and give attendees a way to …" at bounding box center [420, 205] width 472 height 152
click at [429, 247] on button "Create Contact" at bounding box center [419, 244] width 66 height 17
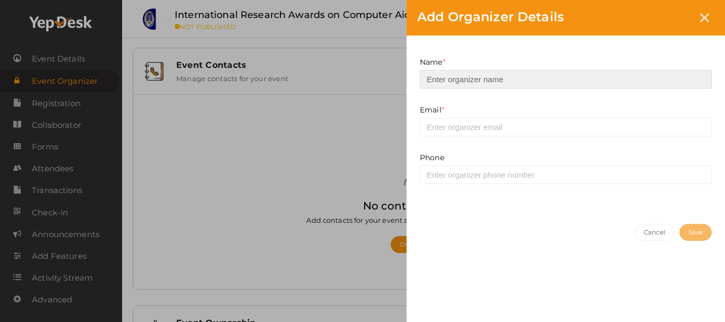
click at [472, 77] on input at bounding box center [566, 79] width 292 height 19
click at [458, 77] on input at bounding box center [566, 79] width 292 height 19
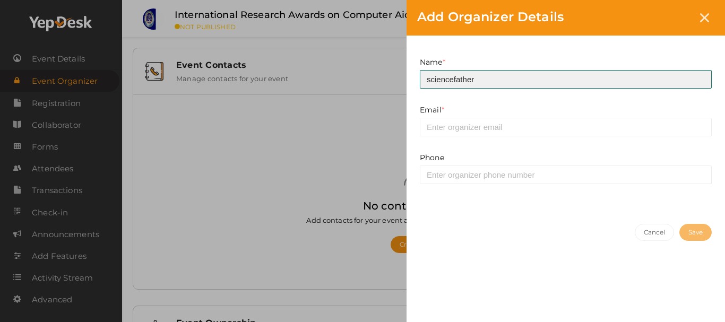
type input "sciencefather"
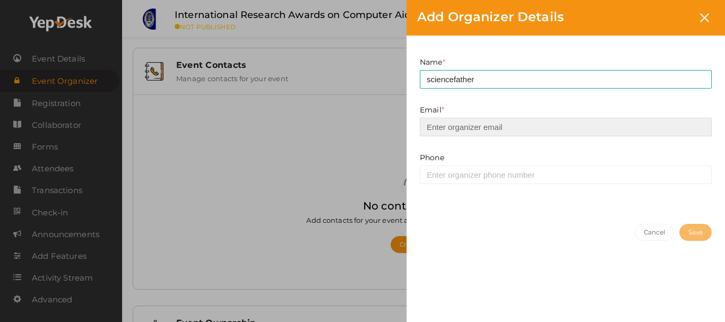
click at [446, 126] on input "email" at bounding box center [566, 127] width 292 height 19
type input "[EMAIL_ADDRESS][DOMAIN_NAME]"
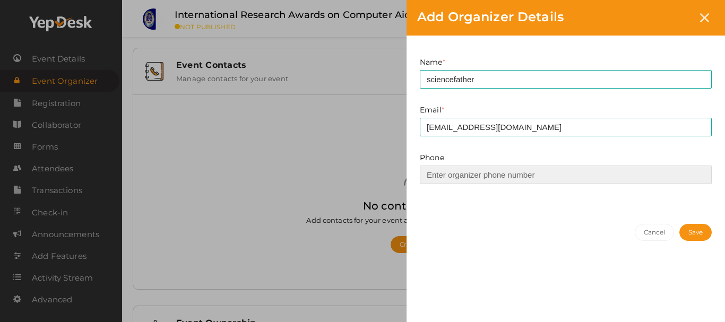
click at [460, 175] on input at bounding box center [566, 175] width 292 height 19
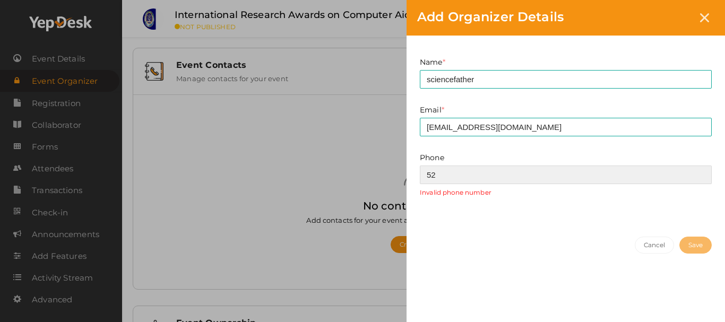
type input "5"
type input "1"
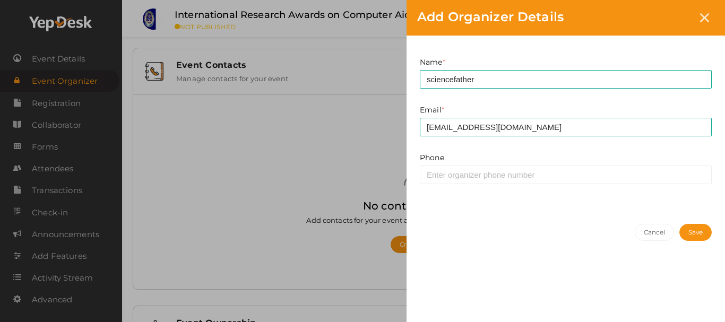
click at [681, 230] on button "Save" at bounding box center [695, 232] width 32 height 17
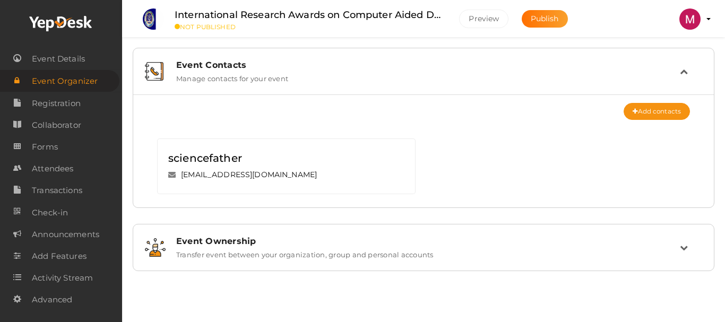
click at [219, 241] on div "Event Ownership" at bounding box center [427, 241] width 503 height 10
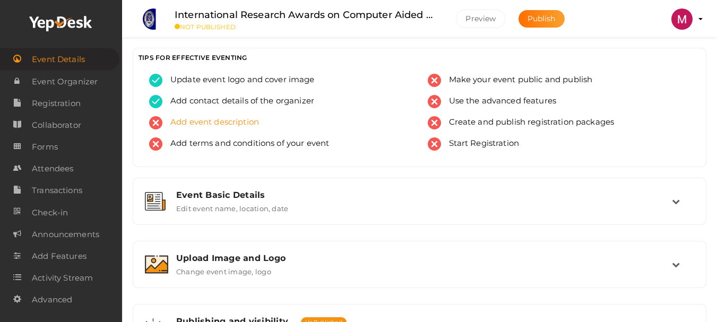
click at [237, 123] on span "Add event description" at bounding box center [210, 122] width 97 height 13
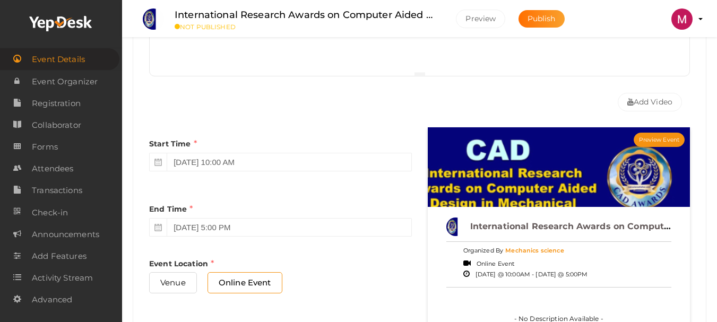
scroll to position [171, 0]
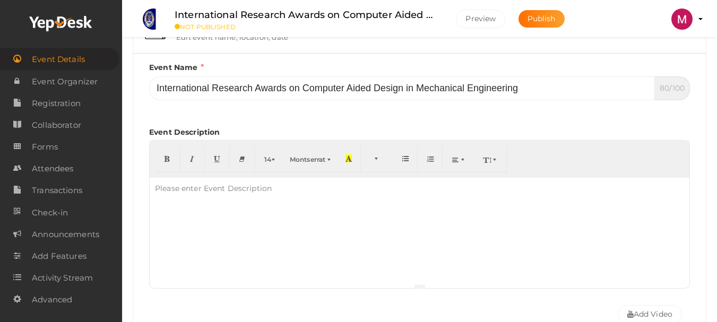
click at [252, 223] on div at bounding box center [420, 231] width 540 height 106
paste div
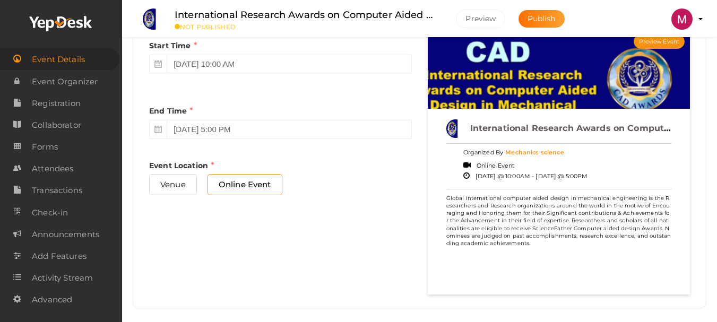
scroll to position [492, 0]
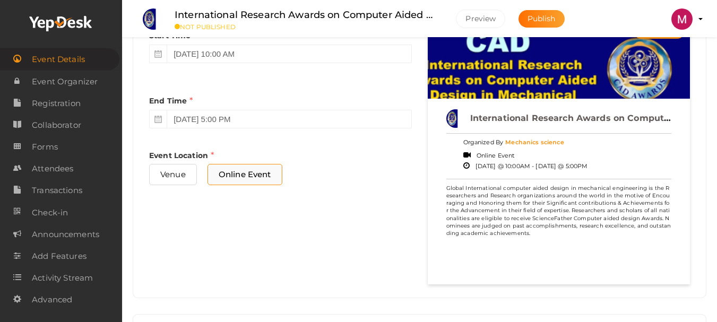
click at [263, 175] on span "Online Event" at bounding box center [244, 174] width 75 height 21
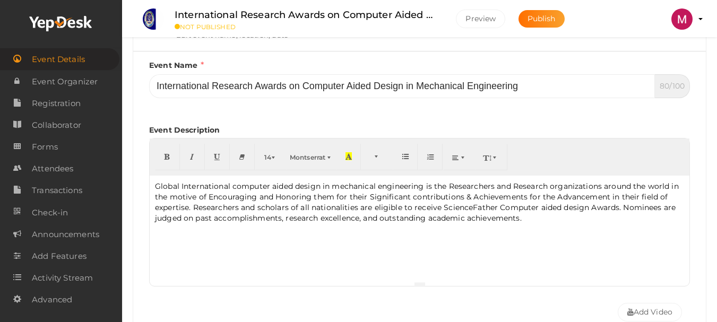
scroll to position [14, 0]
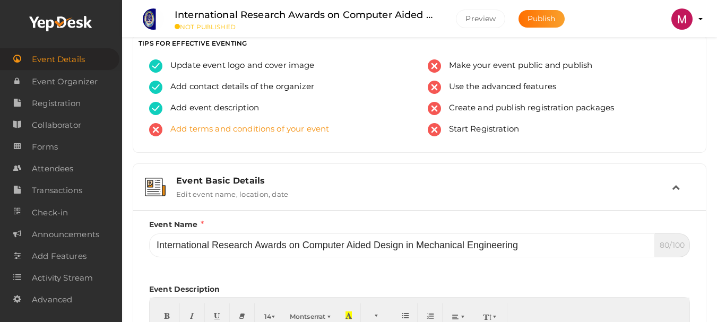
click at [199, 130] on span "Add terms and conditions of your event" at bounding box center [245, 129] width 167 height 13
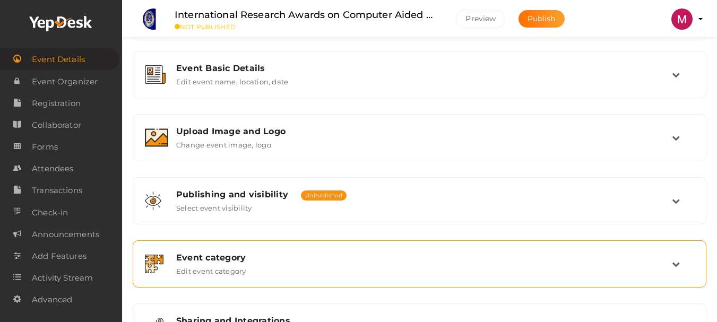
scroll to position [33, 0]
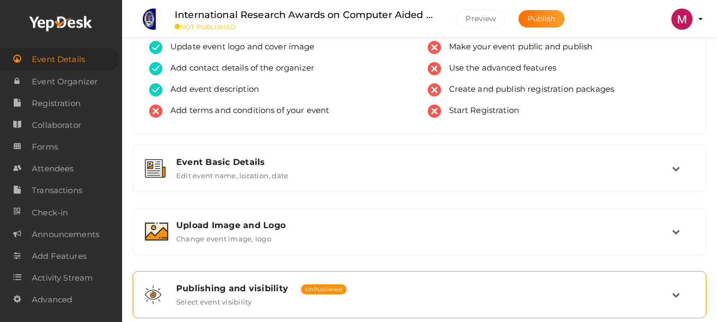
click at [461, 46] on span "Make your event public and publish" at bounding box center [517, 47] width 152 height 13
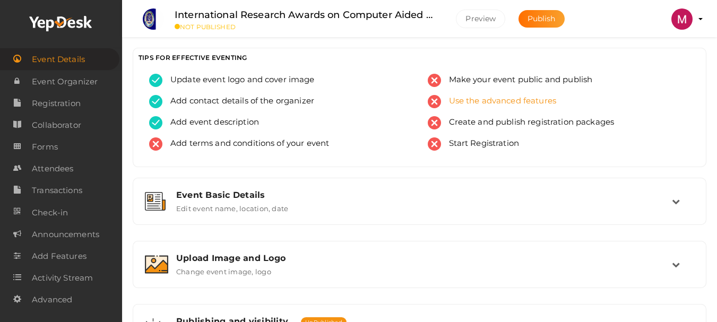
click at [480, 103] on span "Use the advanced features" at bounding box center [499, 101] width 116 height 13
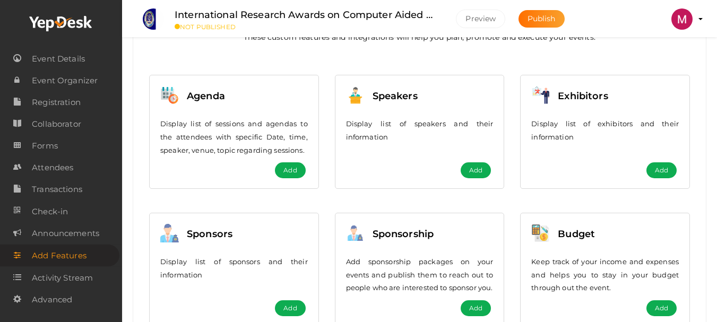
scroll to position [106, 0]
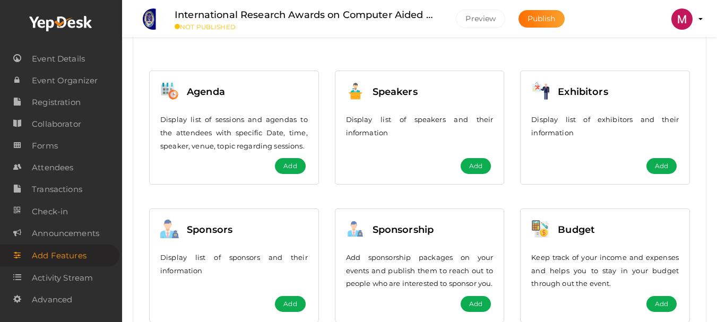
click at [661, 166] on span "Add" at bounding box center [661, 166] width 13 height 11
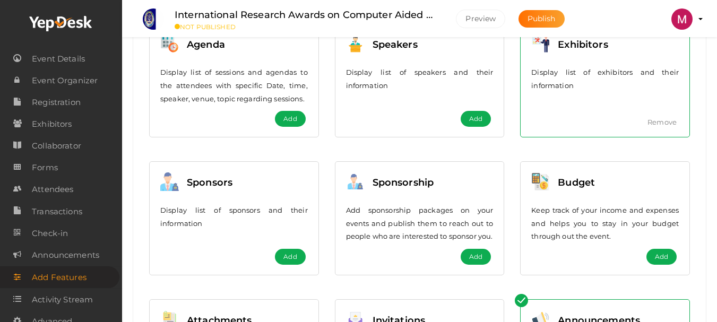
scroll to position [152, 0]
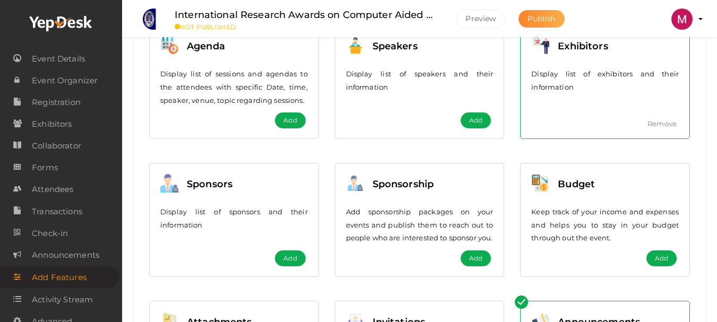
click at [545, 22] on span "Publish" at bounding box center [541, 19] width 28 height 10
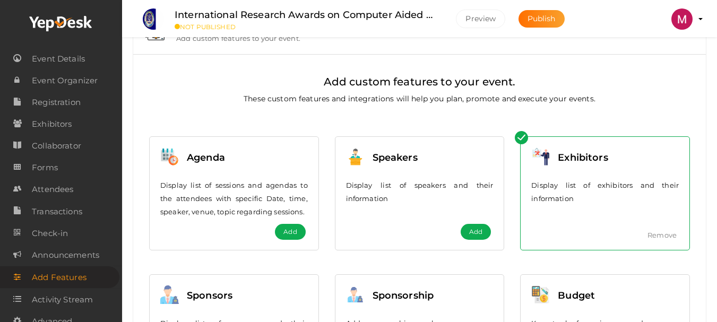
scroll to position [0, 0]
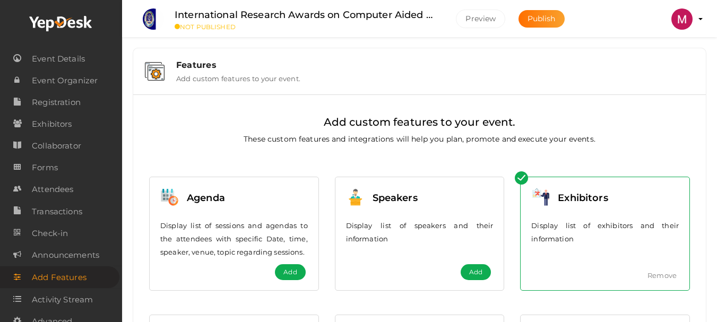
click at [198, 68] on div "Features" at bounding box center [435, 65] width 518 height 10
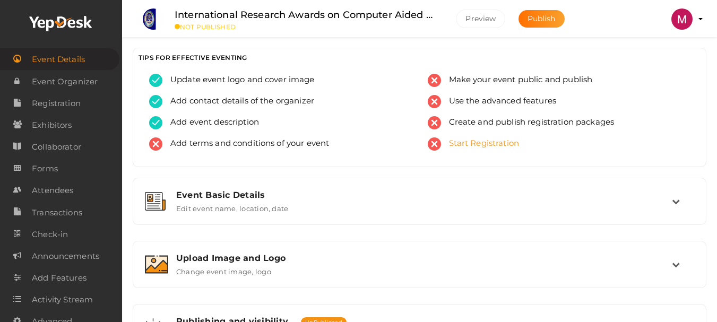
click at [463, 146] on span "Start Registration" at bounding box center [480, 143] width 79 height 13
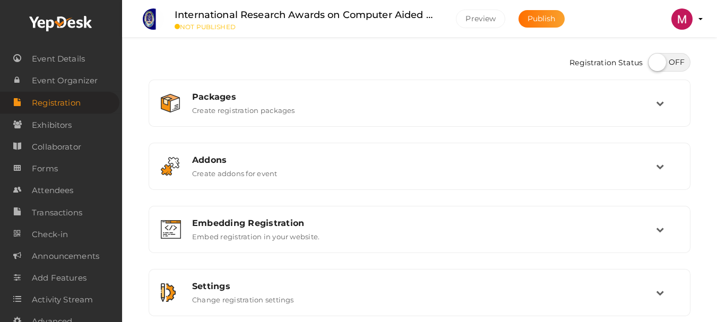
click at [589, 70] on span "Registration Status" at bounding box center [605, 63] width 73 height 21
click at [589, 62] on span "Registration Status" at bounding box center [605, 63] width 73 height 21
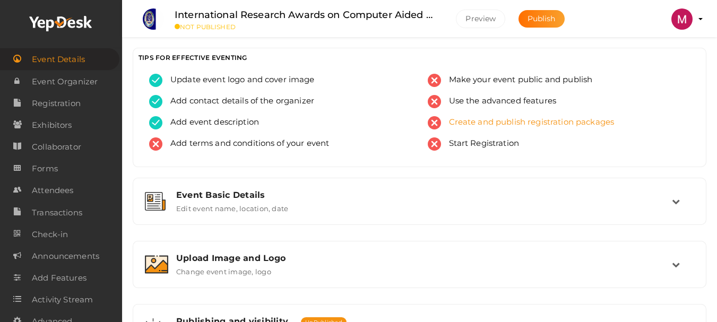
click at [494, 119] on span "Create and publish registration packages" at bounding box center [527, 122] width 173 height 13
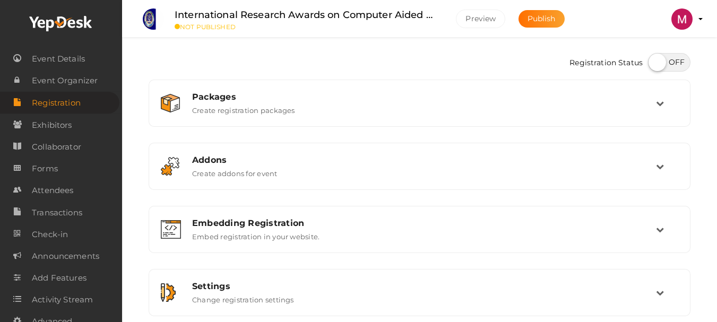
scroll to position [47, 0]
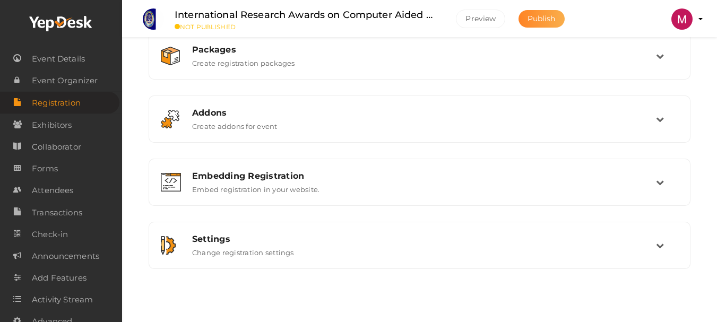
click at [536, 23] on button "Publish" at bounding box center [541, 19] width 46 height 18
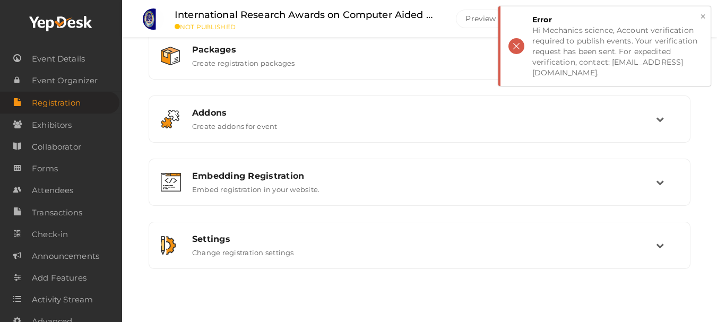
click at [514, 39] on div "× Error Hi Mechanics science, Account verification required to publish events. …" at bounding box center [604, 46] width 212 height 80
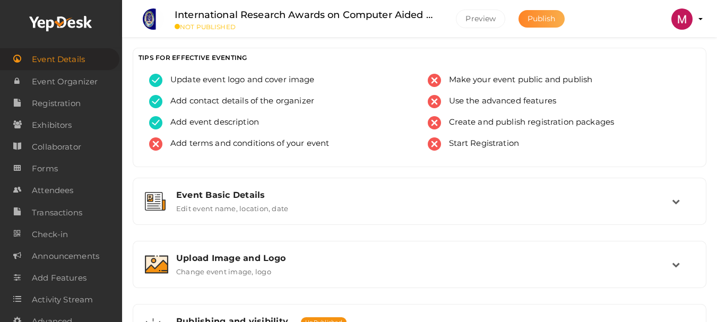
click at [542, 19] on span "Publish" at bounding box center [541, 19] width 28 height 10
click at [527, 29] on li "International Research Awards on Computer Aided Design in Mechanical Engineerin…" at bounding box center [356, 19] width 441 height 37
click at [494, 22] on button "Preview" at bounding box center [480, 19] width 49 height 19
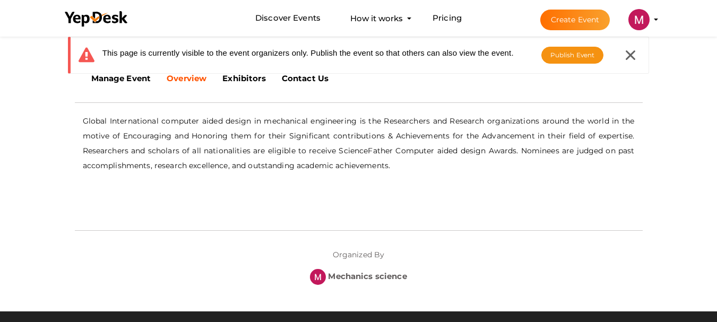
scroll to position [159, 0]
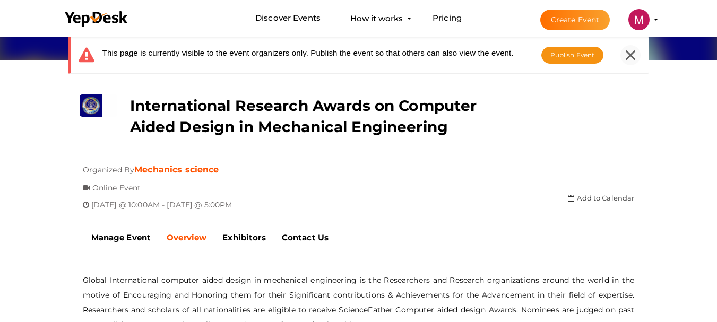
click at [627, 52] on icon at bounding box center [631, 55] width 10 height 10
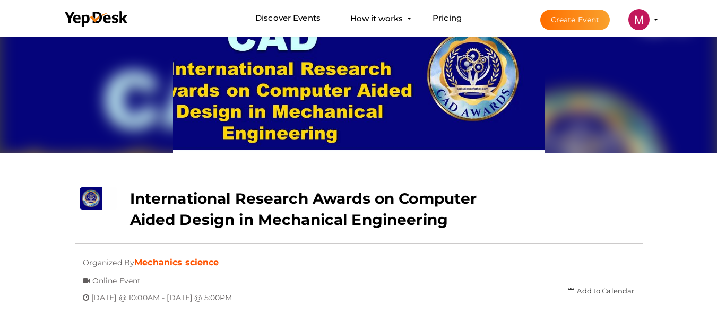
scroll to position [0, 0]
